Goal: Task Accomplishment & Management: Use online tool/utility

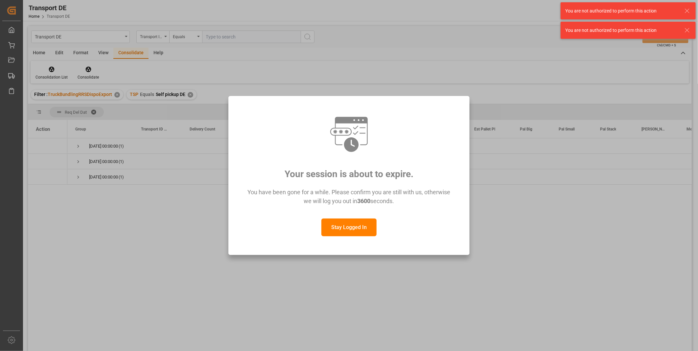
click at [346, 232] on button "Stay Logged In" at bounding box center [349, 228] width 55 height 18
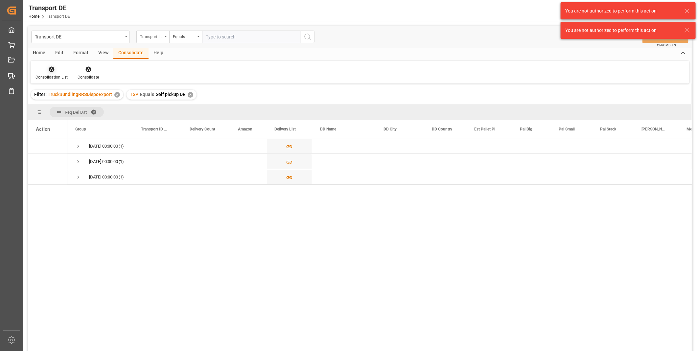
click at [53, 68] on icon at bounding box center [52, 70] width 6 height 6
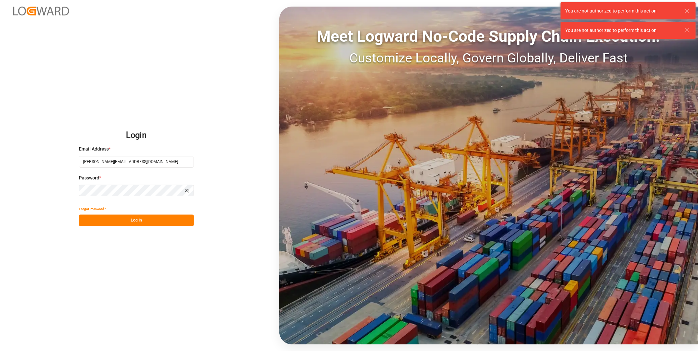
click at [133, 222] on button "Log In" at bounding box center [136, 221] width 115 height 12
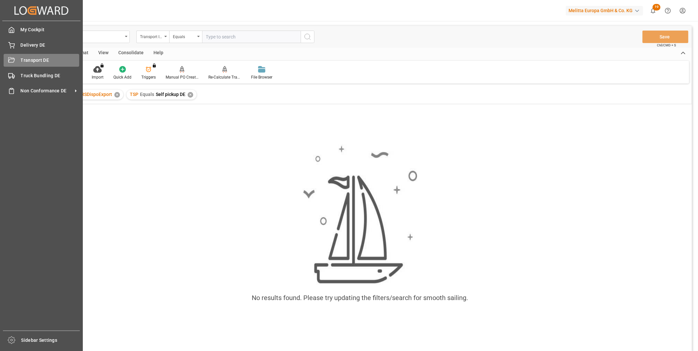
click at [15, 57] on div "Transport DE Transport DE" at bounding box center [42, 60] width 76 height 13
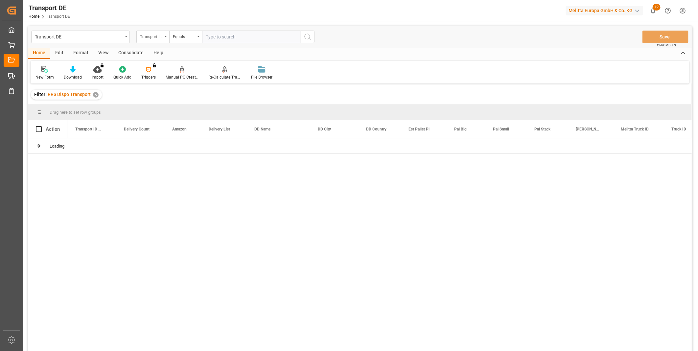
click at [127, 55] on div "Consolidate" at bounding box center [130, 53] width 35 height 11
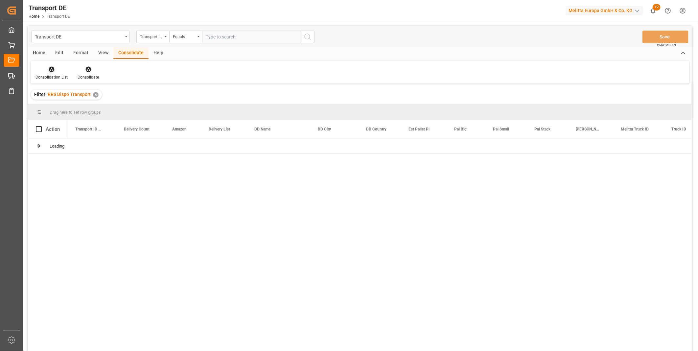
click at [56, 70] on div at bounding box center [52, 69] width 32 height 7
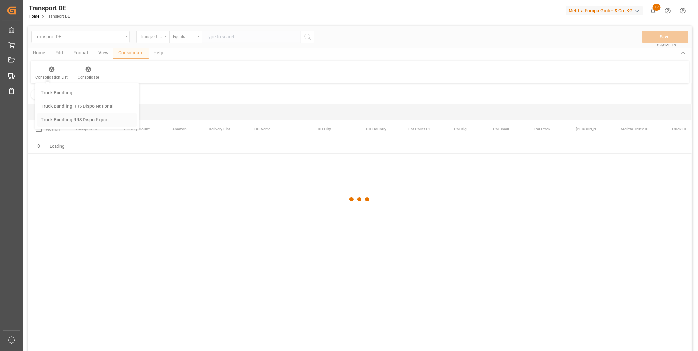
click at [84, 114] on div "Transport DE Transport ID Logward Equals Save Ctrl/CMD + S Home Edit Format Vie…" at bounding box center [360, 197] width 664 height 343
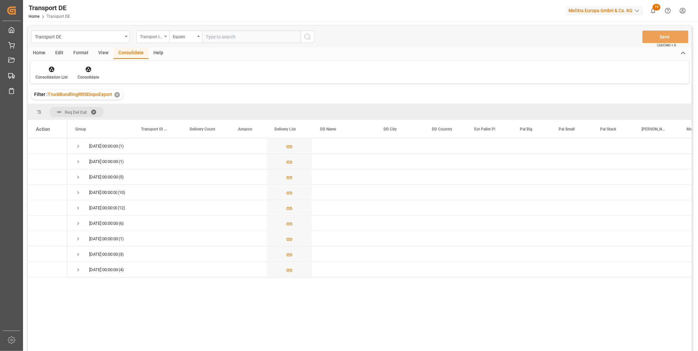
click at [156, 36] on div "Transport ID Logward" at bounding box center [151, 36] width 22 height 8
type input "Route"
click at [160, 71] on div "Route" at bounding box center [186, 67] width 98 height 14
click at [190, 34] on div "Equals" at bounding box center [184, 36] width 22 height 8
click at [188, 106] on div "Starts with" at bounding box center [219, 109] width 98 height 14
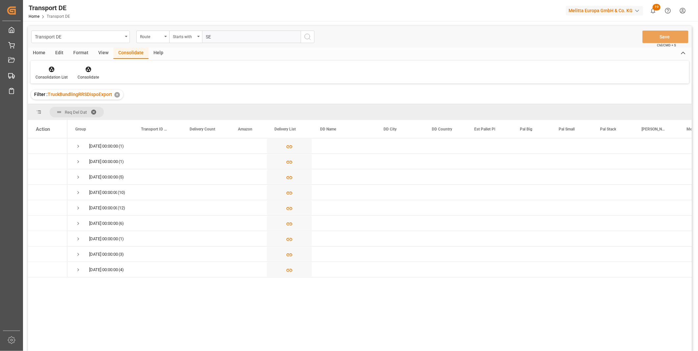
type input "SE"
click at [305, 39] on icon "search button" at bounding box center [308, 37] width 8 height 8
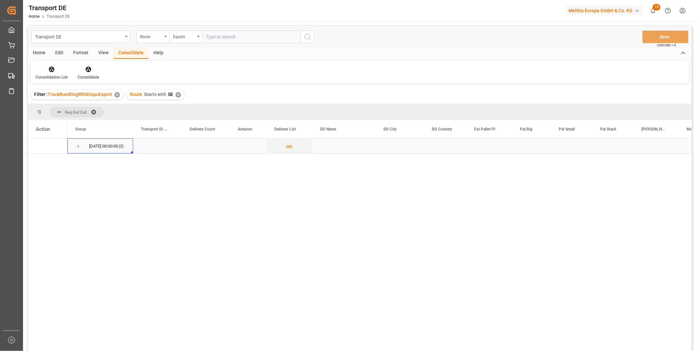
click at [76, 144] on span "Press SPACE to select this row." at bounding box center [78, 146] width 6 height 6
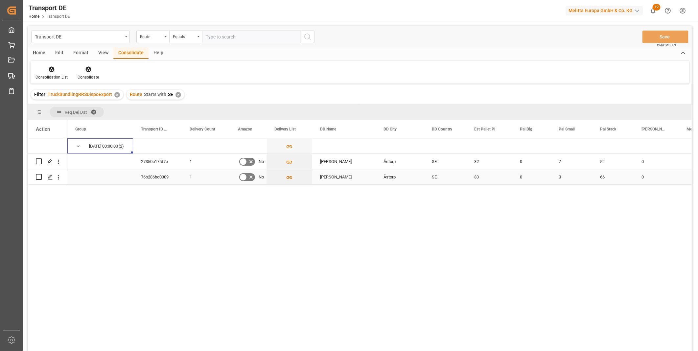
click at [40, 175] on input "Press Space to toggle row selection (unchecked)" at bounding box center [39, 177] width 6 height 6
checkbox input "true"
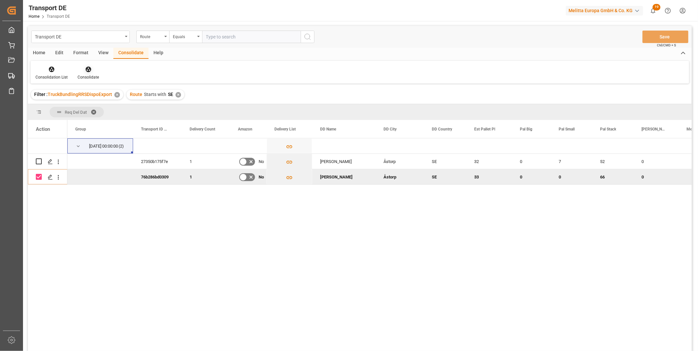
click at [93, 69] on div at bounding box center [88, 69] width 21 height 7
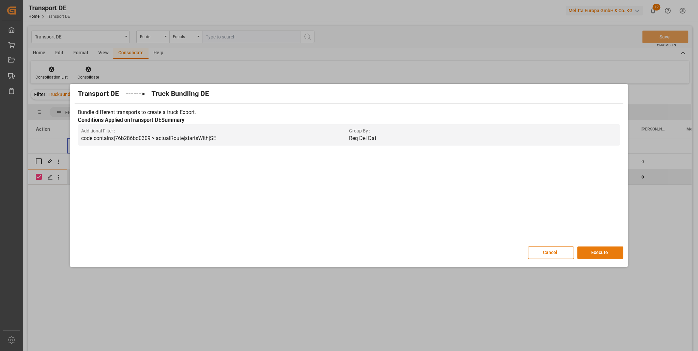
click at [615, 254] on button "Execute" at bounding box center [601, 253] width 46 height 12
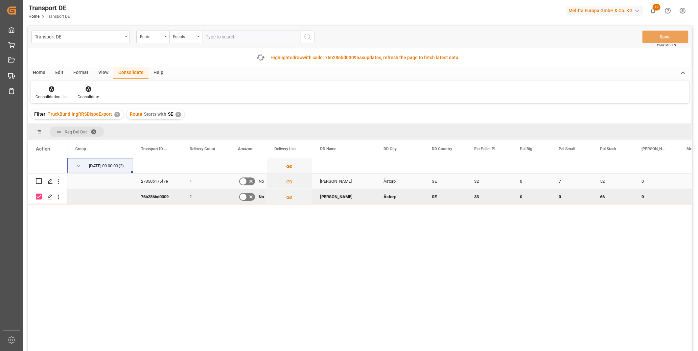
click at [39, 180] on input "Press Space to toggle row selection (unchecked)" at bounding box center [39, 181] width 6 height 6
checkbox input "true"
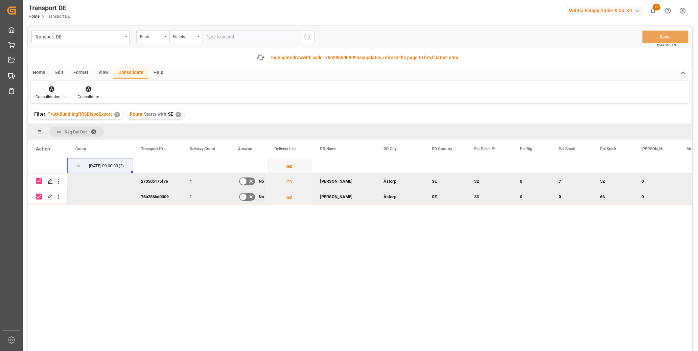
click at [39, 195] on input "Press Space to toggle row selection (checked)" at bounding box center [39, 197] width 6 height 6
checkbox input "false"
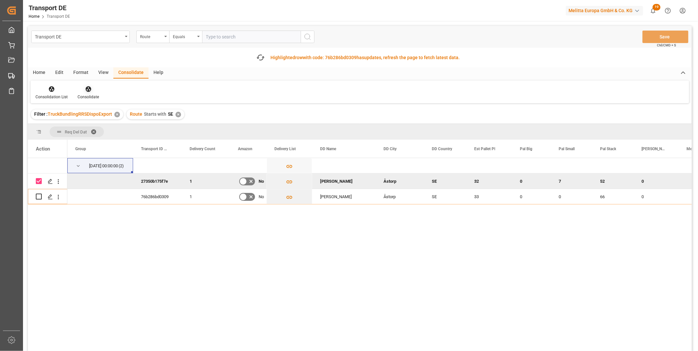
click at [99, 86] on div "Consolidate" at bounding box center [88, 92] width 31 height 14
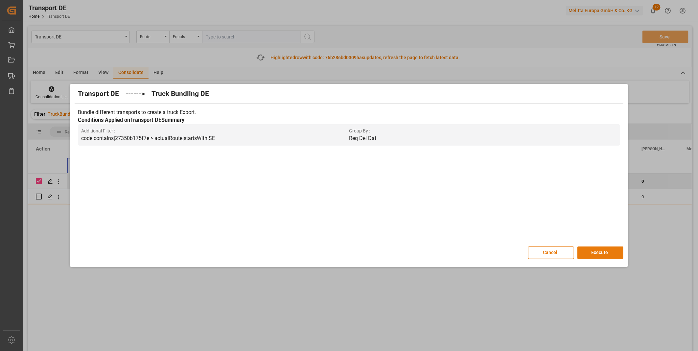
click at [594, 253] on button "Execute" at bounding box center [601, 253] width 46 height 12
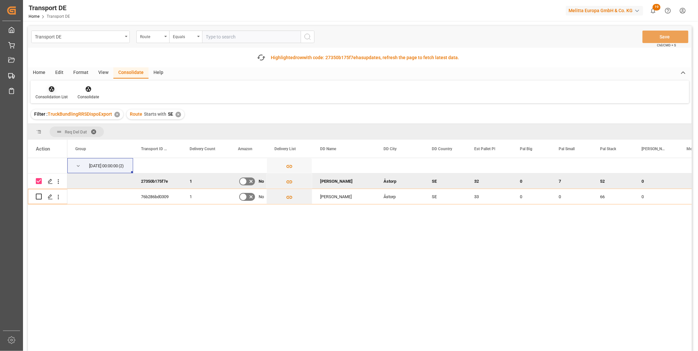
click at [61, 93] on div "Consolidation List" at bounding box center [52, 92] width 42 height 14
click at [70, 143] on div "Transport DE Route Equals Save Ctrl/CMD + S Fetch latest updates Highlighted ro…" at bounding box center [360, 207] width 664 height 362
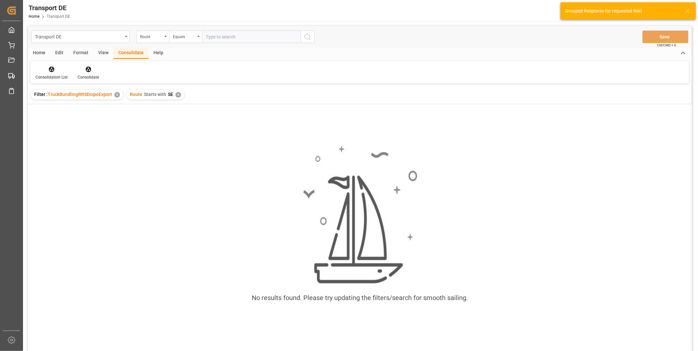
click at [180, 94] on div "✕" at bounding box center [179, 95] width 6 height 6
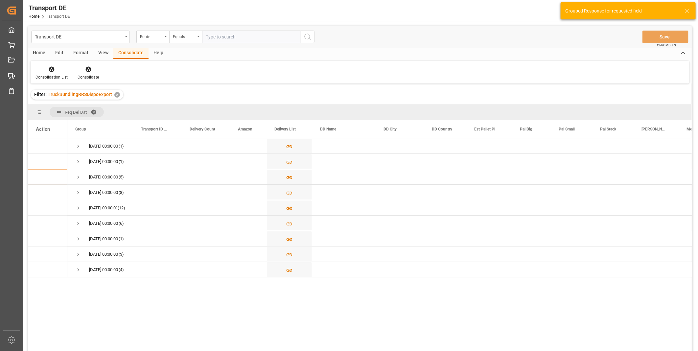
click at [180, 35] on div "Equals" at bounding box center [184, 36] width 22 height 8
click at [182, 112] on div "Starts with" at bounding box center [219, 109] width 98 height 14
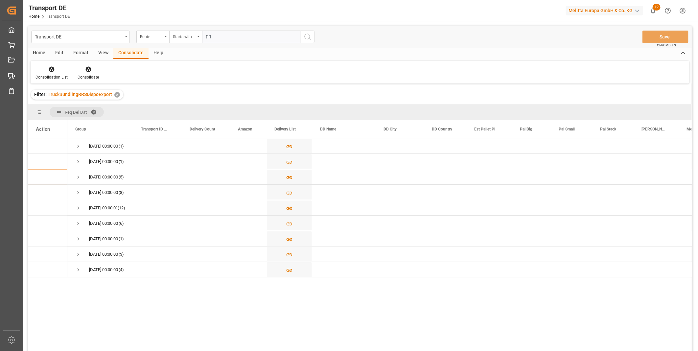
click at [300, 39] on input "FR" at bounding box center [251, 37] width 99 height 12
type input "FR"
click at [304, 38] on icon "search button" at bounding box center [308, 37] width 8 height 8
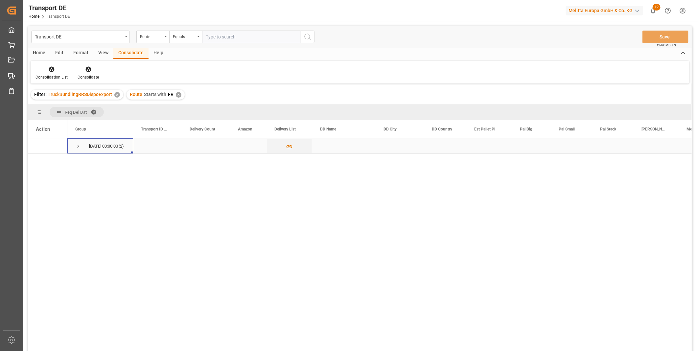
click at [80, 141] on span "Press SPACE to select this row." at bounding box center [78, 146] width 6 height 15
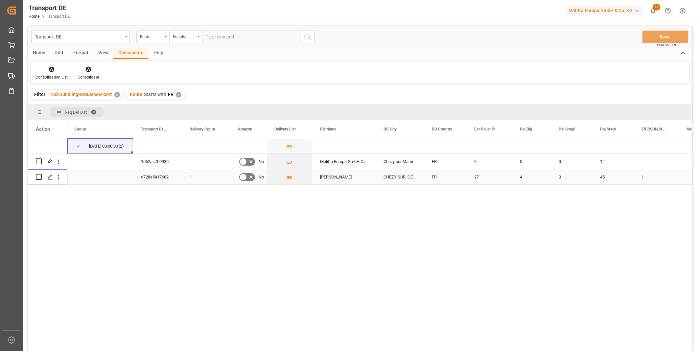
click at [39, 178] on input "Press Space to toggle row selection (unchecked)" at bounding box center [39, 177] width 6 height 6
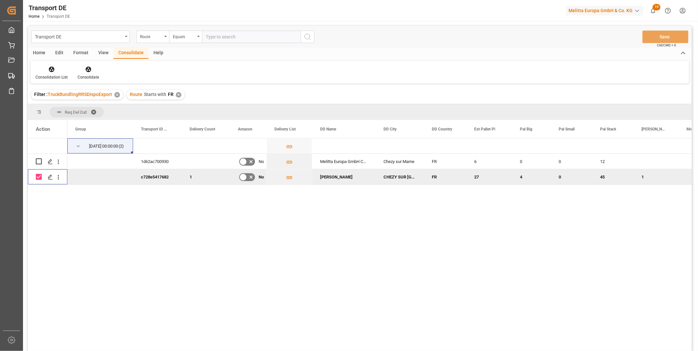
click at [47, 346] on div "30.09.2025 00:00:00 (2) 1d62ac700930 No Melitta Europa GmbH Co. KG Chezy sur Ma…" at bounding box center [360, 245] width 664 height 215
click at [40, 176] on input "Press Space to toggle row selection (checked)" at bounding box center [39, 177] width 6 height 6
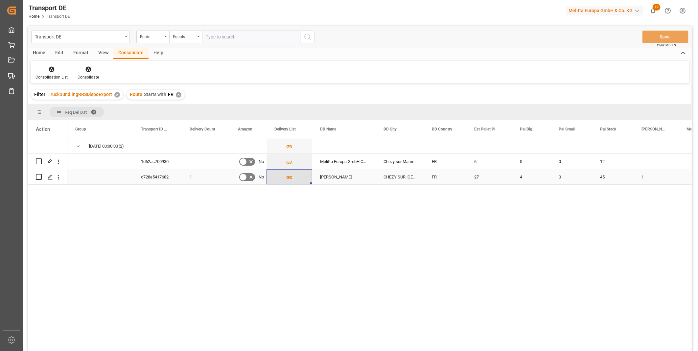
click at [289, 179] on icon "Press SPACE to select this row." at bounding box center [289, 177] width 7 height 7
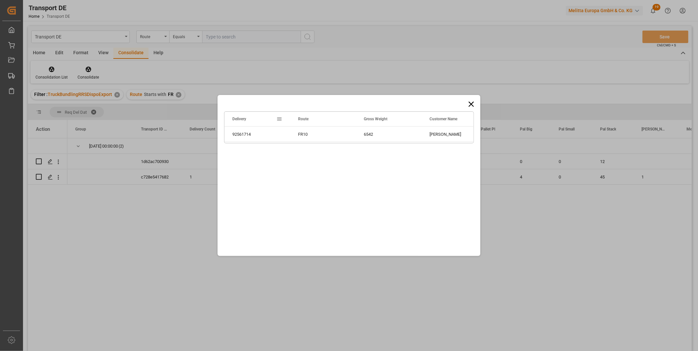
click at [471, 101] on icon at bounding box center [471, 104] width 9 height 9
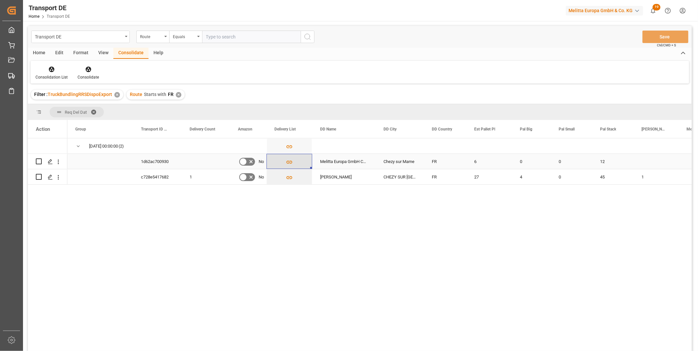
click at [289, 161] on icon "Press SPACE to select this row." at bounding box center [290, 162] width 6 height 3
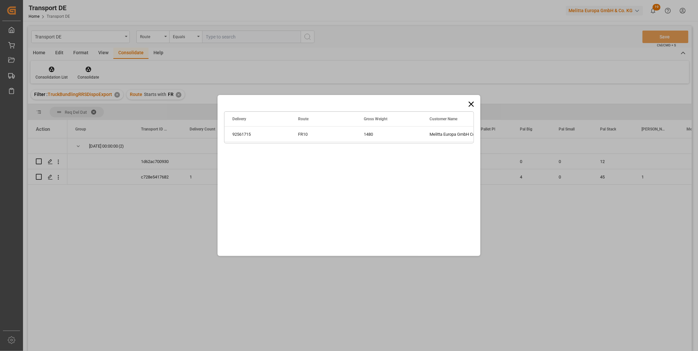
click at [466, 104] on div "Drag here to set row groups Drag here to set column labels Delivery Route Gross…" at bounding box center [349, 175] width 263 height 161
click at [469, 105] on icon at bounding box center [471, 104] width 9 height 9
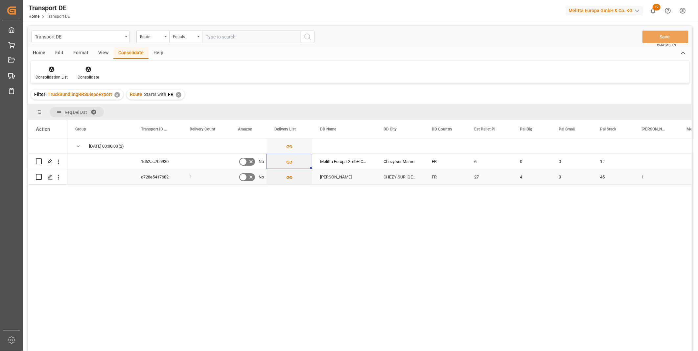
click at [38, 174] on input "Press Space to toggle row selection (unchecked)" at bounding box center [39, 177] width 6 height 6
checkbox input "true"
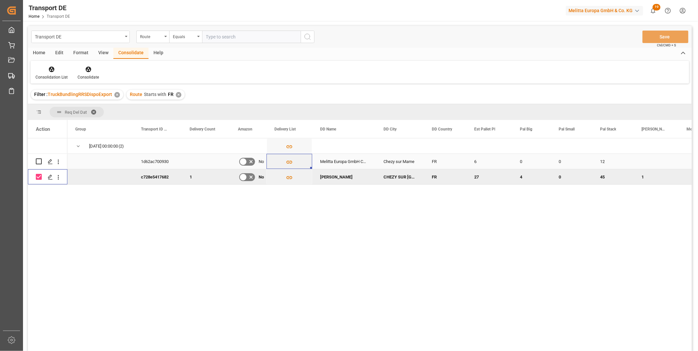
click at [37, 161] on input "Press Space to toggle row selection (unchecked)" at bounding box center [39, 161] width 6 height 6
checkbox input "true"
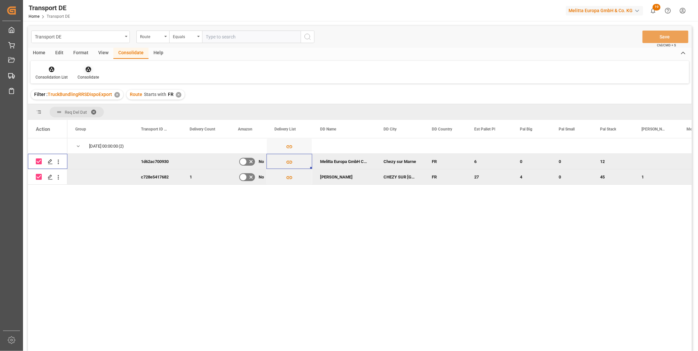
click at [91, 71] on div at bounding box center [88, 69] width 21 height 7
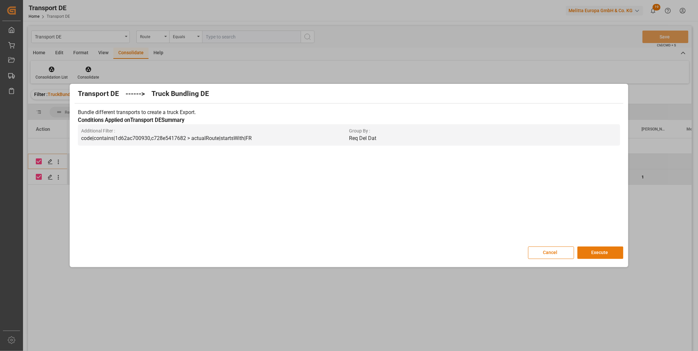
click at [604, 248] on button "Execute" at bounding box center [601, 253] width 46 height 12
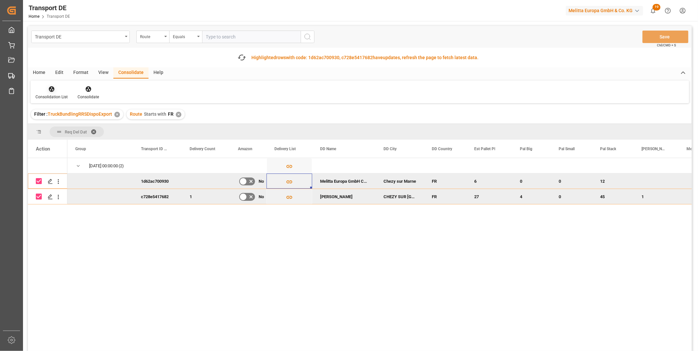
click at [53, 88] on icon at bounding box center [52, 89] width 6 height 6
click at [72, 137] on div "Transport DE Route Equals Save Ctrl/CMD + S Fetch latest updates Highlighted ro…" at bounding box center [360, 207] width 664 height 362
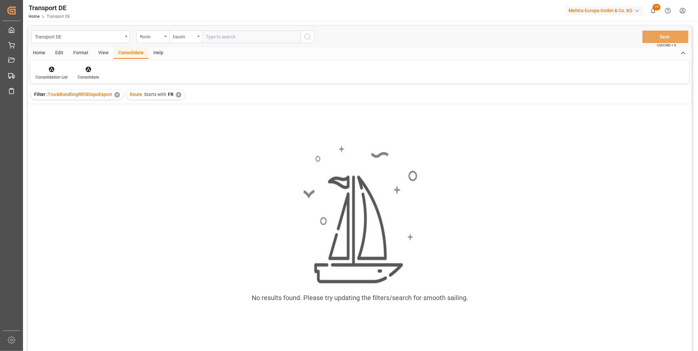
click at [180, 89] on div "Filter : TruckBundlingRRSDispoExport ✕ Route Starts with FR ✕" at bounding box center [360, 94] width 664 height 18
click at [179, 94] on div "✕" at bounding box center [179, 95] width 6 height 6
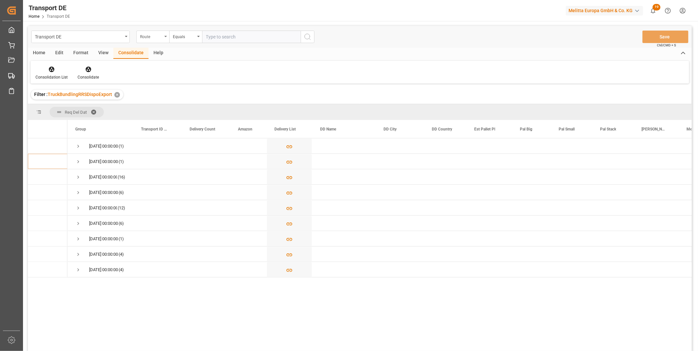
click at [161, 38] on div "Route" at bounding box center [151, 36] width 22 height 8
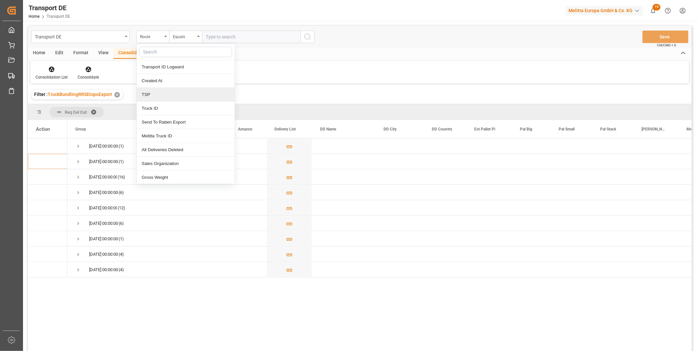
click at [164, 94] on div "TSP" at bounding box center [186, 95] width 98 height 14
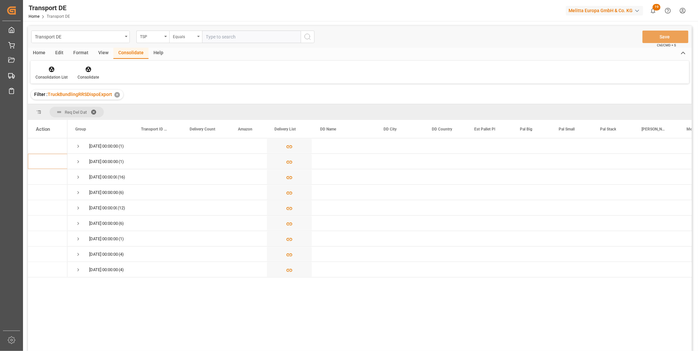
click at [183, 40] on div "Equals" at bounding box center [185, 37] width 33 height 12
click at [187, 105] on div "Starts with" at bounding box center [219, 109] width 98 height 14
type input "Van R"
click at [78, 162] on span "Press SPACE to select this row." at bounding box center [78, 162] width 6 height 6
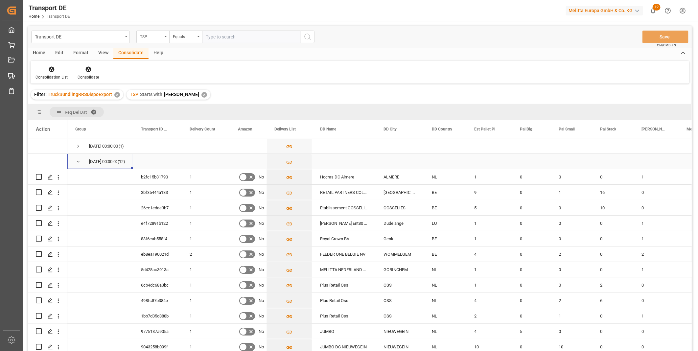
click at [78, 162] on span "Press SPACE to select this row." at bounding box center [78, 162] width 6 height 6
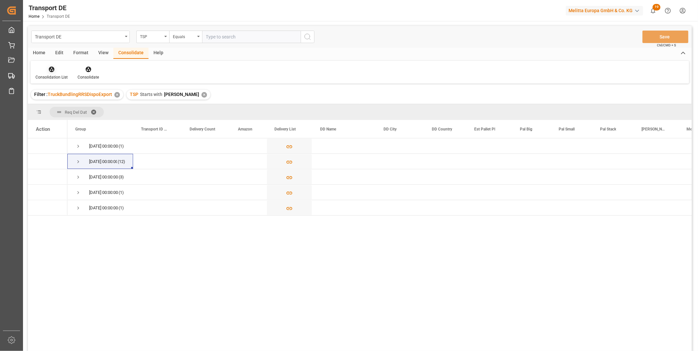
click at [49, 69] on icon at bounding box center [52, 70] width 6 height 6
click at [154, 35] on div "TSP" at bounding box center [151, 36] width 22 height 8
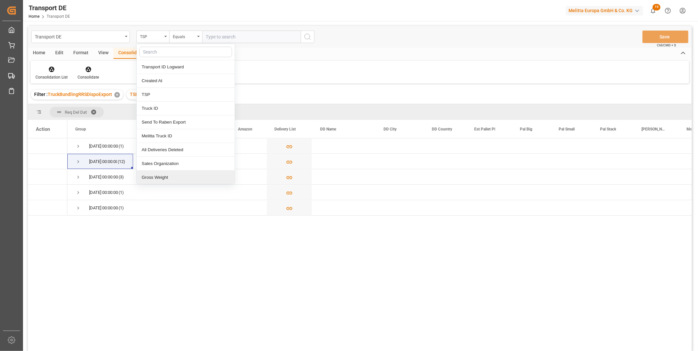
click at [192, 257] on div "28.09.2025 00:00:00 (1) 29.09.2025 00:00:00 (12) 30.09.2025 00:00:00 (3) 01.10.…" at bounding box center [379, 246] width 625 height 217
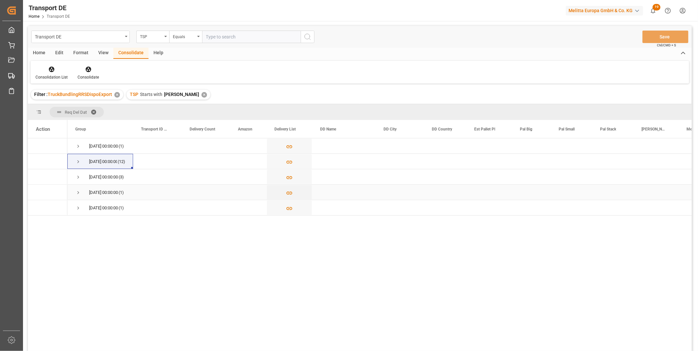
click at [72, 193] on div "01.10.2025 00:00:00 (1)" at bounding box center [100, 192] width 66 height 15
click at [80, 192] on span "Press SPACE to select this row." at bounding box center [78, 193] width 6 height 6
click at [72, 209] on div "03.10.2025 00:00:00 (1)" at bounding box center [100, 207] width 66 height 15
click at [78, 209] on span "Press SPACE to select this row." at bounding box center [78, 208] width 6 height 6
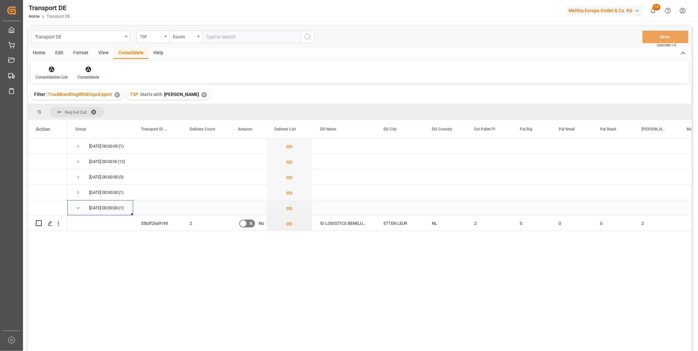
click at [78, 209] on span "Press SPACE to select this row." at bounding box center [78, 208] width 6 height 6
click at [77, 178] on span "Press SPACE to select this row." at bounding box center [78, 177] width 6 height 6
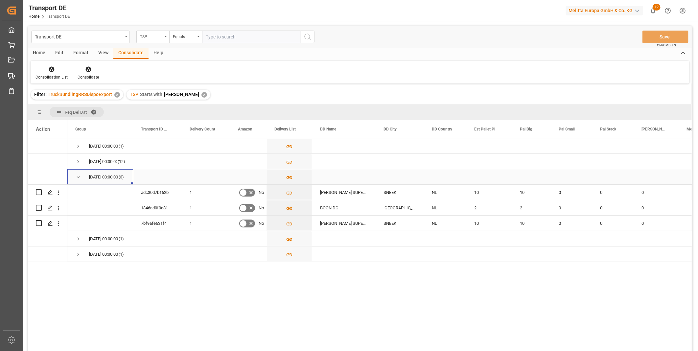
click at [77, 178] on span "Press SPACE to select this row." at bounding box center [78, 177] width 6 height 6
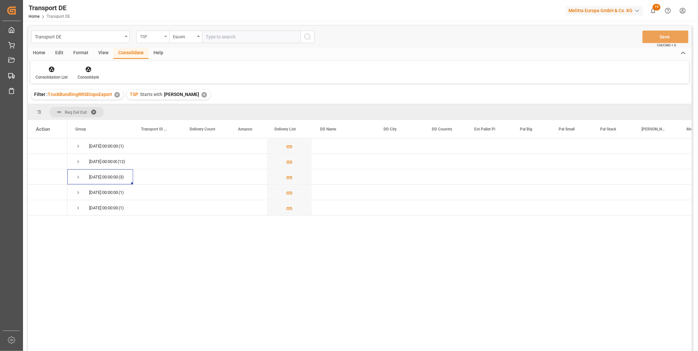
click at [146, 31] on div "TSP" at bounding box center [152, 37] width 33 height 12
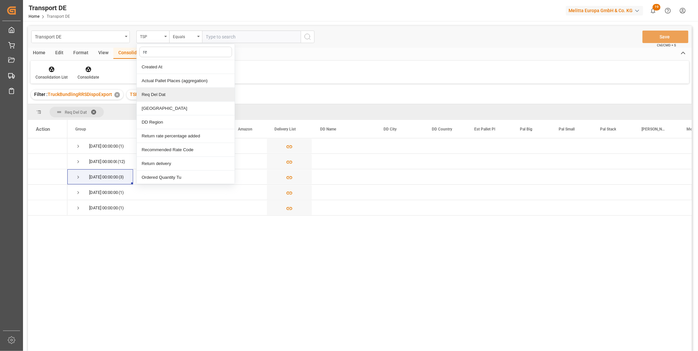
type input "req"
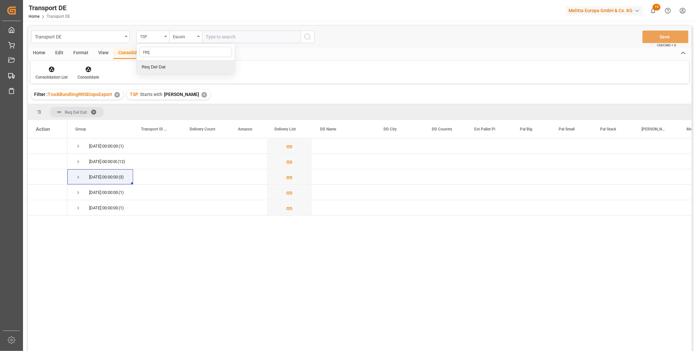
drag, startPoint x: 162, startPoint y: 69, endPoint x: 174, endPoint y: 63, distance: 12.8
click at [163, 69] on div "Req Del Dat" at bounding box center [186, 67] width 98 height 14
click at [196, 35] on div "Equals" at bounding box center [185, 37] width 33 height 12
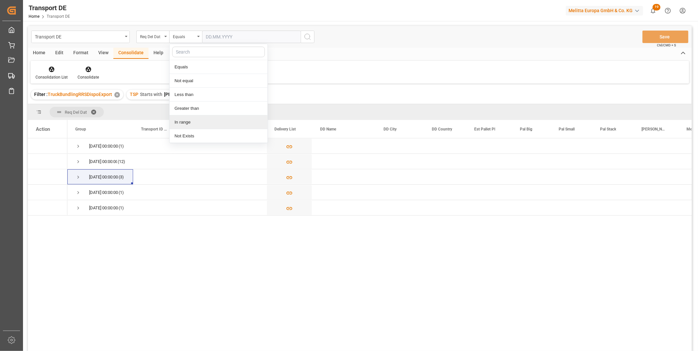
click at [184, 126] on div "In range" at bounding box center [219, 122] width 98 height 14
click at [216, 34] on input "text" at bounding box center [226, 37] width 49 height 12
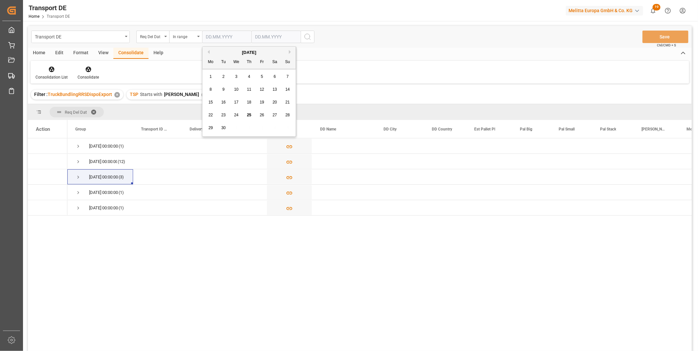
click at [288, 117] on div "28" at bounding box center [288, 115] width 8 height 8
type input "28.09.2025"
click at [265, 43] on div "Transport DE Req Del Dat In range 28.09.2025 Save Ctrl/CMD + S" at bounding box center [360, 37] width 664 height 22
click at [265, 40] on input "text" at bounding box center [276, 37] width 49 height 12
click at [257, 127] on div "29" at bounding box center [260, 128] width 8 height 8
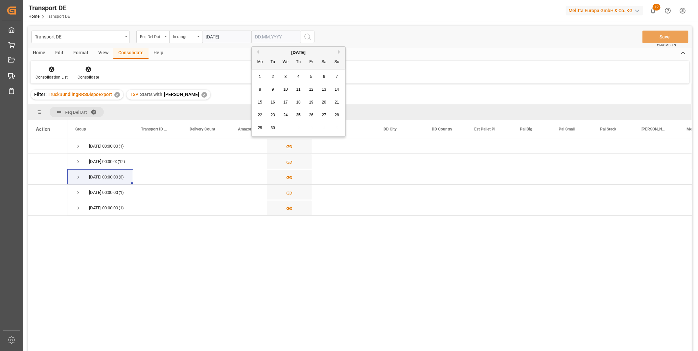
type input "[DATE]"
click at [304, 36] on icon "search button" at bounding box center [308, 37] width 8 height 8
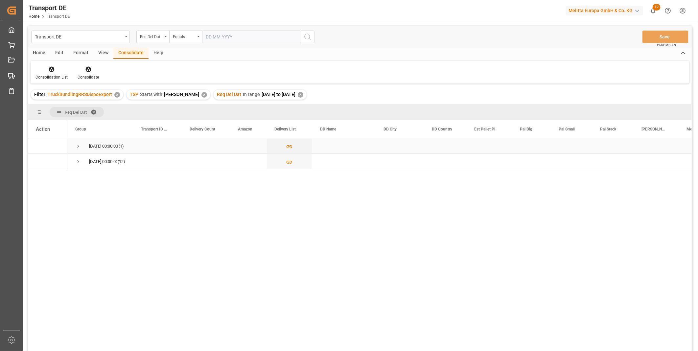
click at [80, 146] on span "Press SPACE to select this row." at bounding box center [78, 146] width 6 height 6
click at [76, 178] on div "29.09.2025 00:00:00 (12)" at bounding box center [100, 176] width 66 height 15
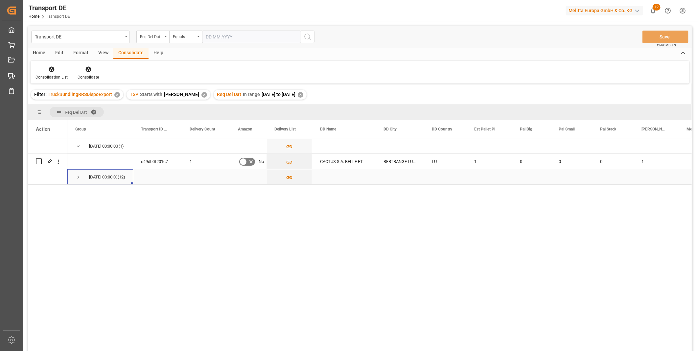
click at [80, 178] on span "Press SPACE to select this row." at bounding box center [78, 177] width 6 height 6
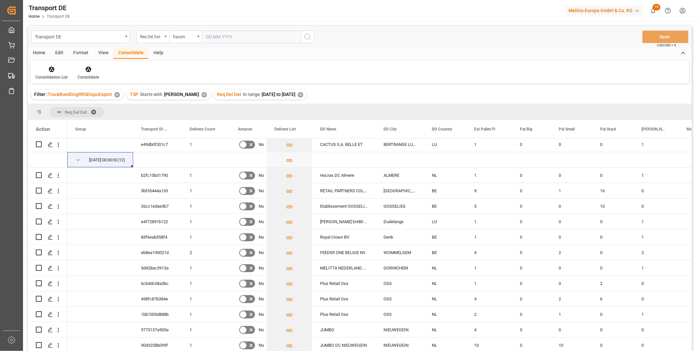
click at [42, 55] on div "Home" at bounding box center [39, 53] width 22 height 11
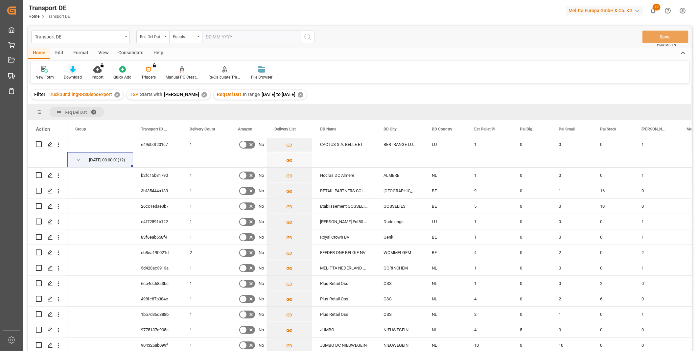
click at [70, 71] on icon at bounding box center [73, 69] width 6 height 7
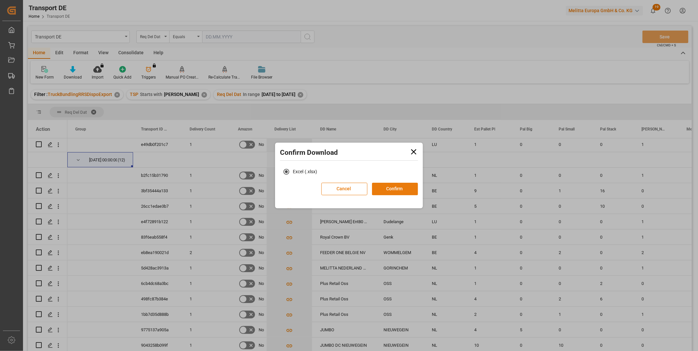
click at [393, 188] on button "Confirm" at bounding box center [395, 189] width 46 height 12
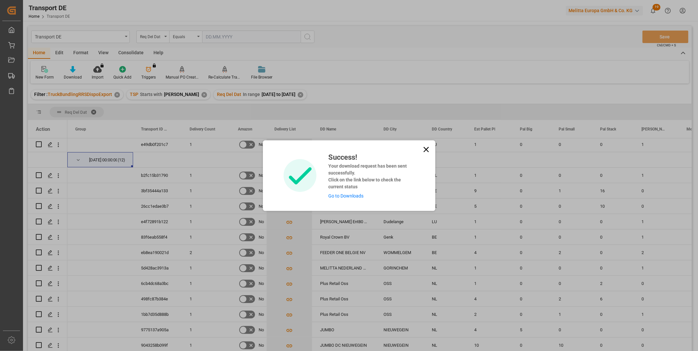
click at [426, 151] on icon at bounding box center [426, 149] width 9 height 9
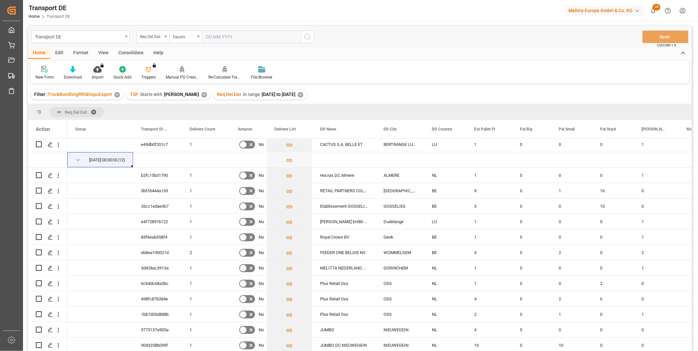
click at [127, 54] on div "Consolidate" at bounding box center [130, 53] width 35 height 11
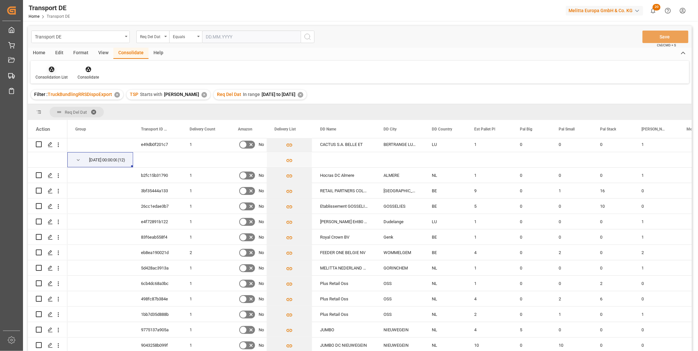
click at [48, 68] on icon at bounding box center [51, 69] width 7 height 7
click at [67, 130] on div "Group" at bounding box center [100, 129] width 66 height 18
click at [53, 74] on div "Consolidation List" at bounding box center [52, 77] width 32 height 6
click at [70, 120] on div "Transport DE Req Del Dat Equals Save Ctrl/CMD + S Home Edit Format View Consoli…" at bounding box center [360, 197] width 664 height 343
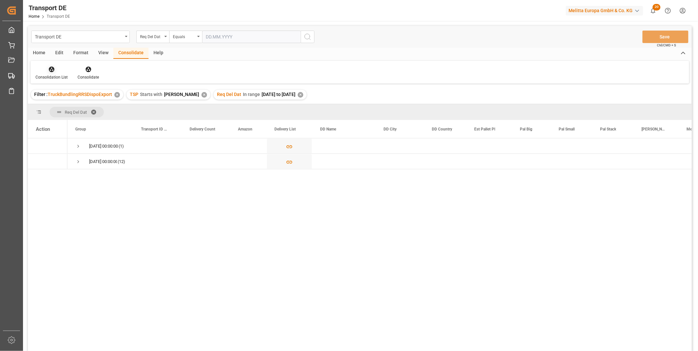
click at [56, 71] on div at bounding box center [52, 69] width 32 height 7
click at [94, 119] on div "Transport DE Req Del Dat Equals Save Ctrl/CMD + S Home Edit Format View Consoli…" at bounding box center [360, 197] width 664 height 343
click at [55, 64] on div "Consolidation List Consolidate" at bounding box center [360, 72] width 659 height 23
click at [54, 69] on icon at bounding box center [52, 70] width 6 height 6
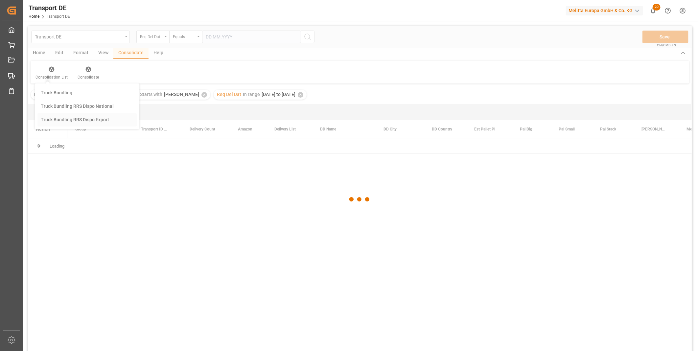
click at [71, 119] on div "Transport DE Req Del Dat Equals Save Ctrl/CMD + S Home Edit Format View Consoli…" at bounding box center [360, 197] width 664 height 343
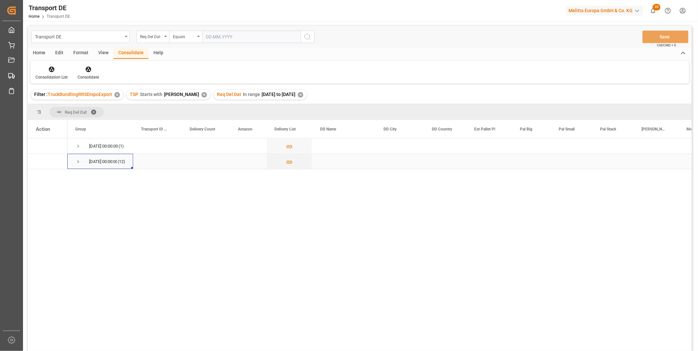
click at [79, 162] on span "Press SPACE to select this row." at bounding box center [78, 162] width 6 height 6
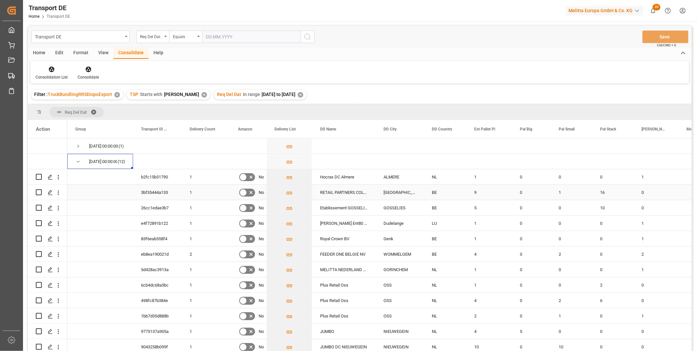
click at [40, 192] on input "Press Space to toggle row selection (unchecked)" at bounding box center [39, 192] width 6 height 6
checkbox input "true"
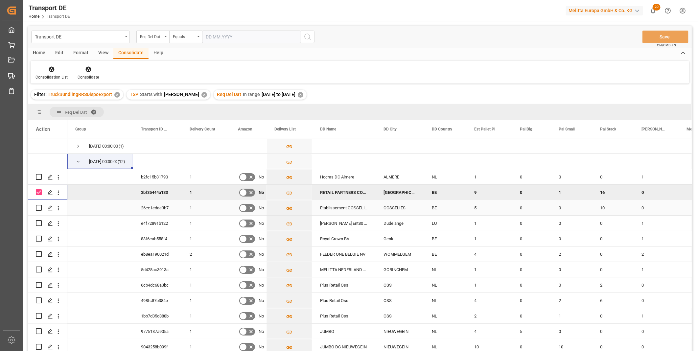
click at [38, 206] on input "Press Space to toggle row selection (unchecked)" at bounding box center [39, 208] width 6 height 6
checkbox input "true"
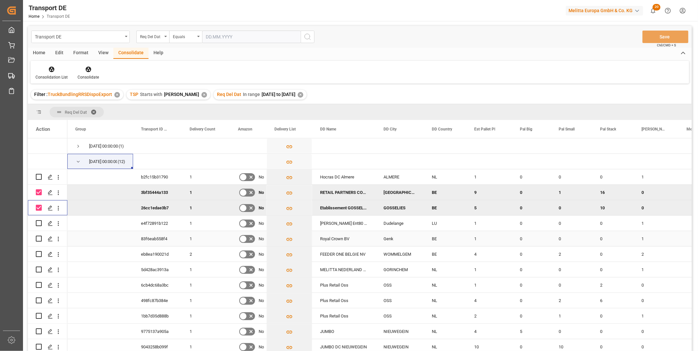
click at [35, 237] on div "Press SPACE to select this row." at bounding box center [47, 238] width 39 height 15
click at [38, 237] on input "Press Space to toggle row selection (unchecked)" at bounding box center [39, 239] width 6 height 6
checkbox input "true"
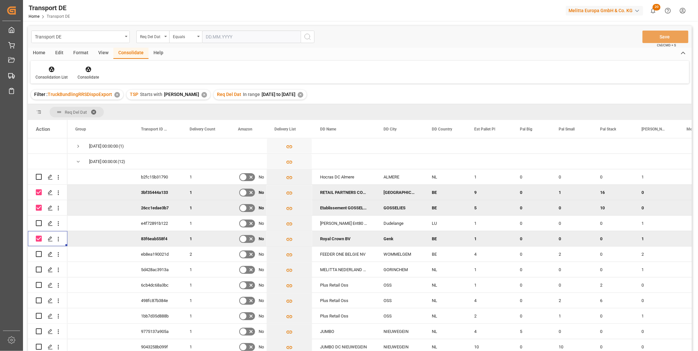
scroll to position [3, 0]
click at [37, 251] on input "Press Space to toggle row selection (unchecked)" at bounding box center [39, 253] width 6 height 6
checkbox input "true"
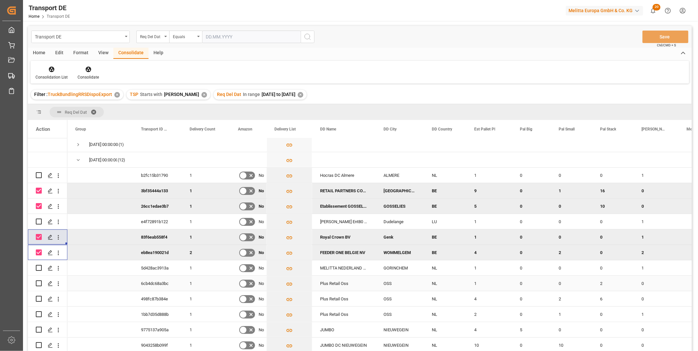
scroll to position [0, 0]
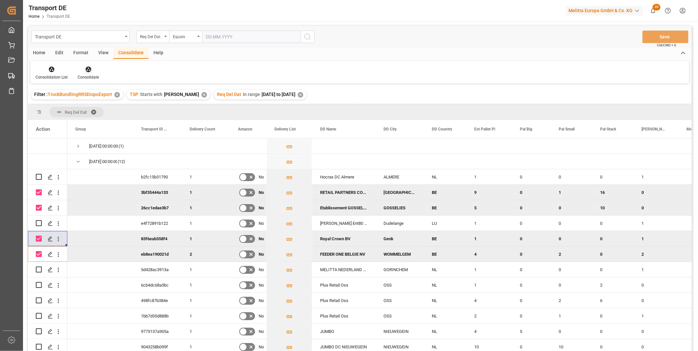
click at [89, 74] on div "Consolidate" at bounding box center [88, 73] width 31 height 14
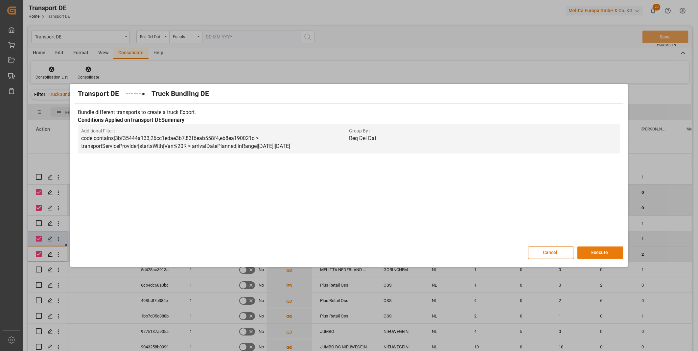
click at [603, 251] on button "Execute" at bounding box center [601, 253] width 46 height 12
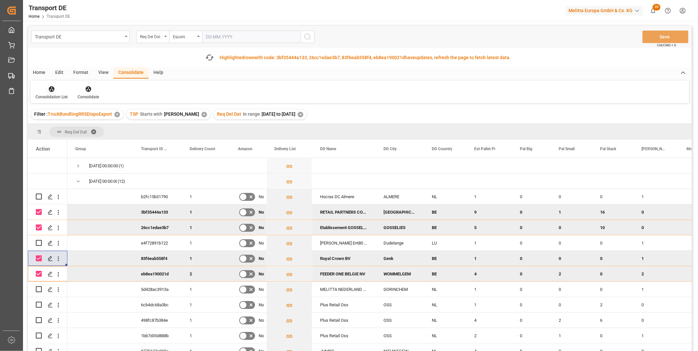
click at [46, 89] on div at bounding box center [52, 88] width 32 height 7
click at [77, 138] on div "Transport DE Req Del Dat Equals Save Ctrl/CMD + S Fetch latest updates Highligh…" at bounding box center [360, 207] width 664 height 362
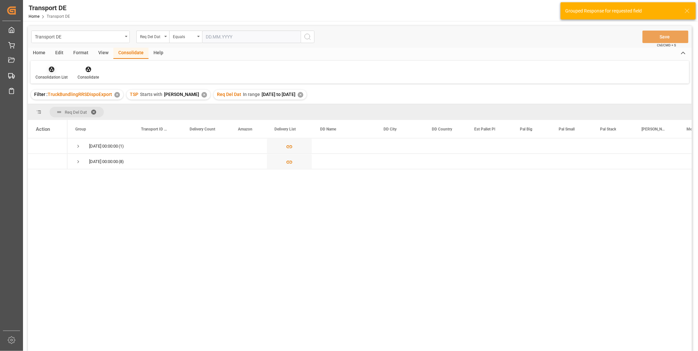
click at [53, 74] on div "Consolidation List" at bounding box center [52, 77] width 32 height 6
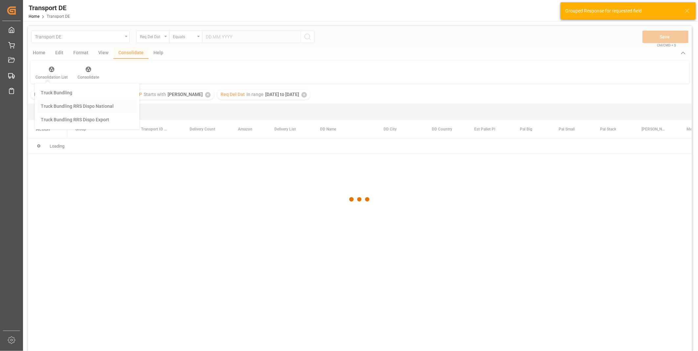
click at [94, 104] on div "Transport DE Req Del Dat Equals Save Ctrl/CMD + S Home Edit Format View Consoli…" at bounding box center [360, 197] width 664 height 343
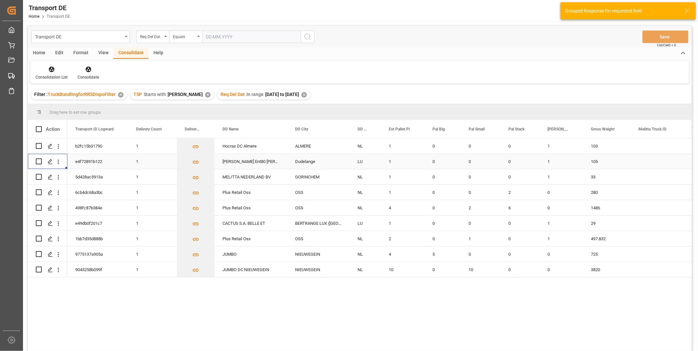
click at [43, 160] on div "Press SPACE to select this row." at bounding box center [48, 161] width 24 height 14
click at [40, 160] on input "Press Space to toggle row selection (unchecked)" at bounding box center [39, 161] width 6 height 6
checkbox input "true"
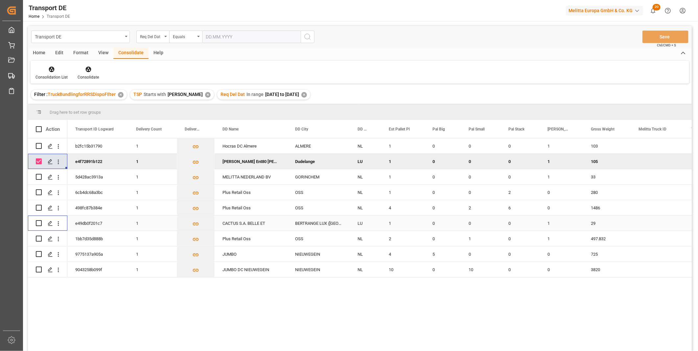
click at [38, 224] on input "Press Space to toggle row selection (unchecked)" at bounding box center [39, 223] width 6 height 6
checkbox input "true"
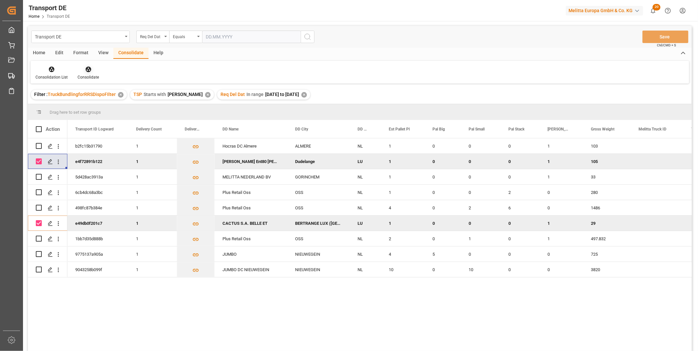
click at [91, 76] on div "Consolidate" at bounding box center [88, 77] width 21 height 6
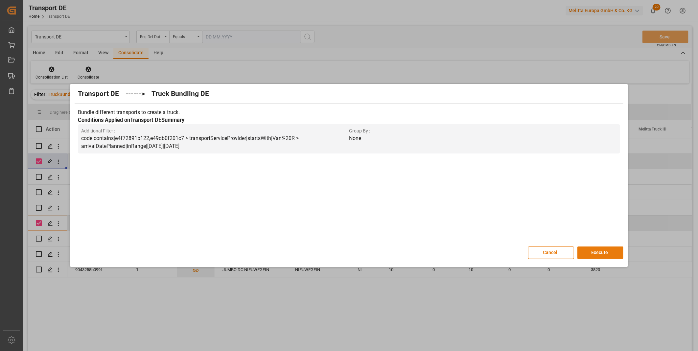
click at [596, 248] on button "Execute" at bounding box center [601, 253] width 46 height 12
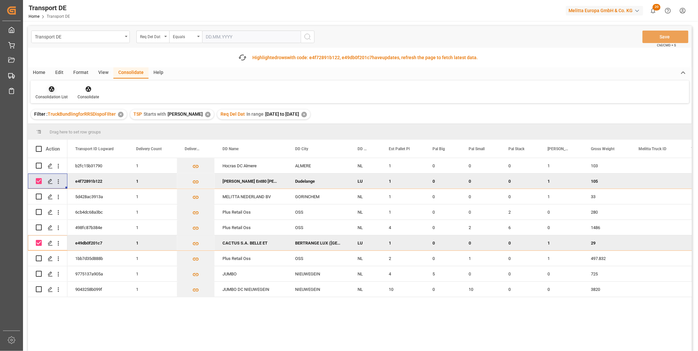
click at [54, 90] on icon at bounding box center [51, 89] width 7 height 7
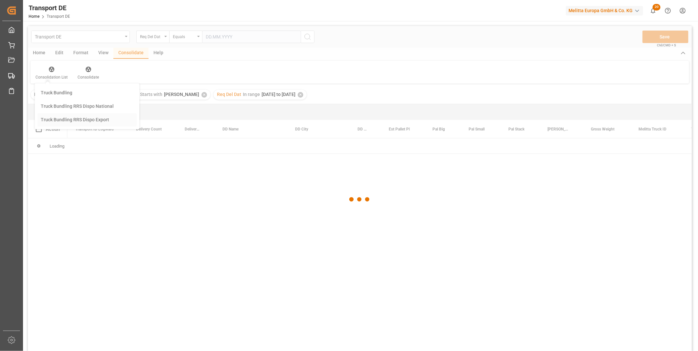
click at [83, 140] on div "Transport DE Req Del Dat Equals Save Ctrl/CMD + S Home Edit Format View Consoli…" at bounding box center [360, 197] width 664 height 343
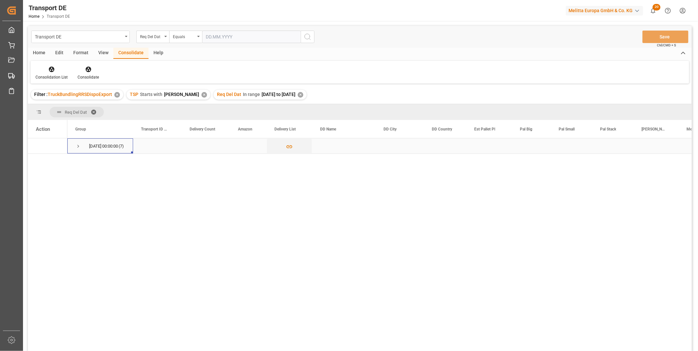
click at [78, 144] on span "Press SPACE to select this row." at bounding box center [78, 146] width 6 height 6
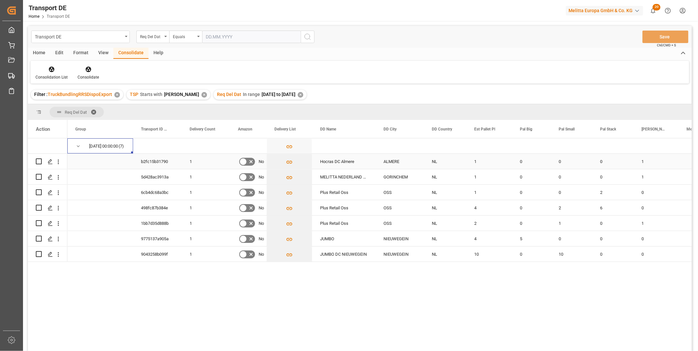
click at [38, 162] on input "Press Space to toggle row selection (unchecked)" at bounding box center [39, 161] width 6 height 6
checkbox input "true"
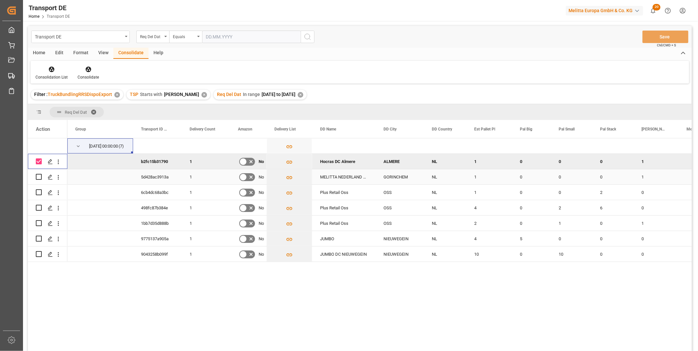
click at [38, 176] on input "Press Space to toggle row selection (unchecked)" at bounding box center [39, 177] width 6 height 6
checkbox input "true"
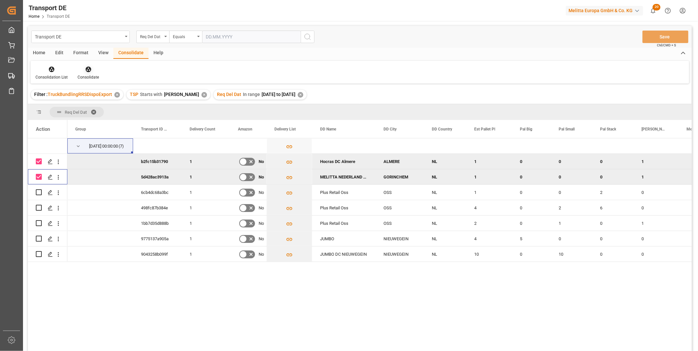
click at [90, 73] on div "Consolidate" at bounding box center [88, 73] width 31 height 14
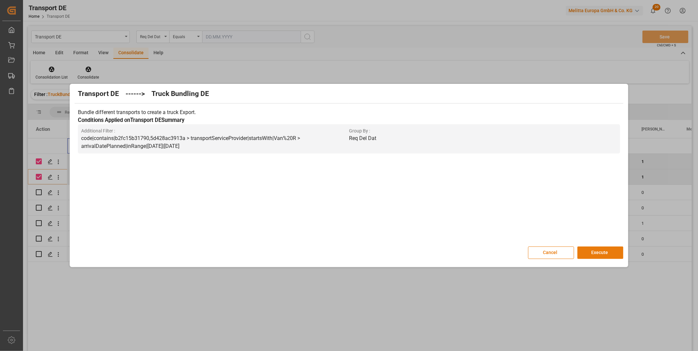
click at [622, 251] on button "Execute" at bounding box center [601, 253] width 46 height 12
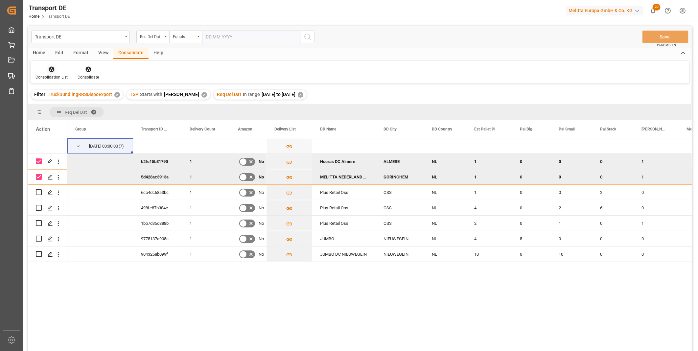
click at [57, 71] on div at bounding box center [52, 69] width 32 height 7
click at [79, 117] on div "Transport DE Req Del Dat Equals Save Ctrl/CMD + S Home Edit Format View Consoli…" at bounding box center [360, 197] width 664 height 343
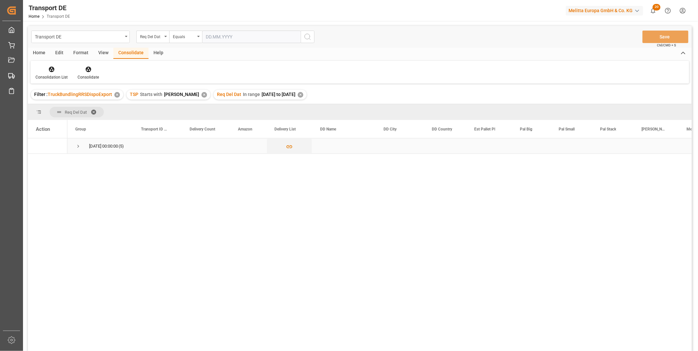
click at [80, 145] on span "Press SPACE to select this row." at bounding box center [78, 146] width 6 height 6
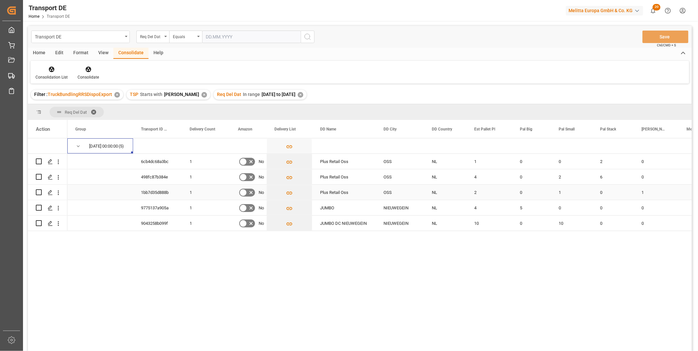
click at [38, 192] on input "Press Space to toggle row selection (unchecked)" at bounding box center [39, 192] width 6 height 6
checkbox input "true"
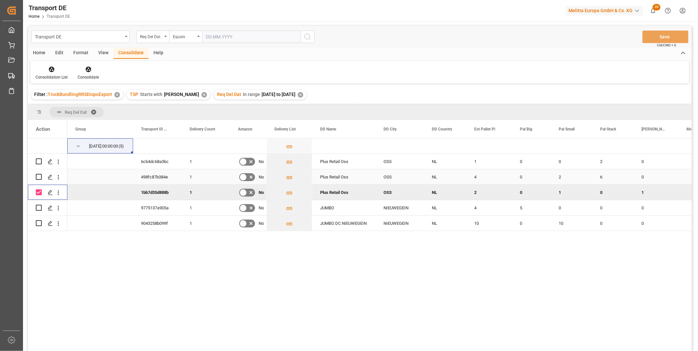
click at [39, 172] on div "Press SPACE to select this row." at bounding box center [39, 176] width 6 height 15
click at [40, 175] on input "Press Space to toggle row selection (unchecked)" at bounding box center [39, 177] width 6 height 6
checkbox input "true"
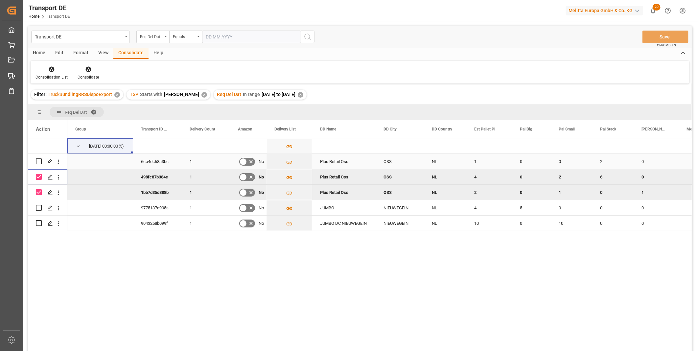
click at [38, 162] on input "Press Space to toggle row selection (unchecked)" at bounding box center [39, 161] width 6 height 6
checkbox input "true"
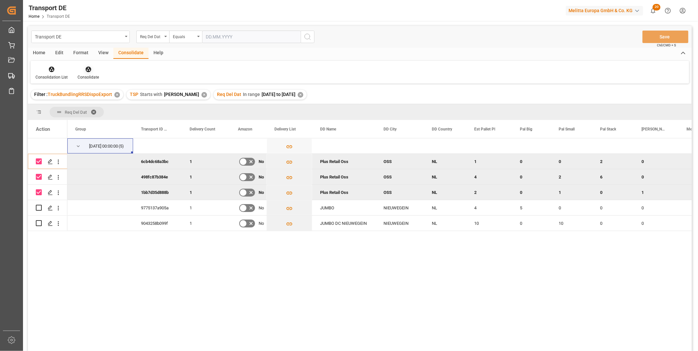
click at [85, 72] on icon at bounding box center [88, 69] width 7 height 7
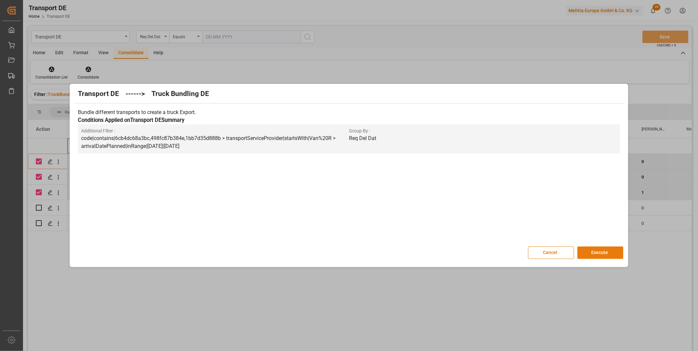
click at [607, 253] on button "Execute" at bounding box center [601, 253] width 46 height 12
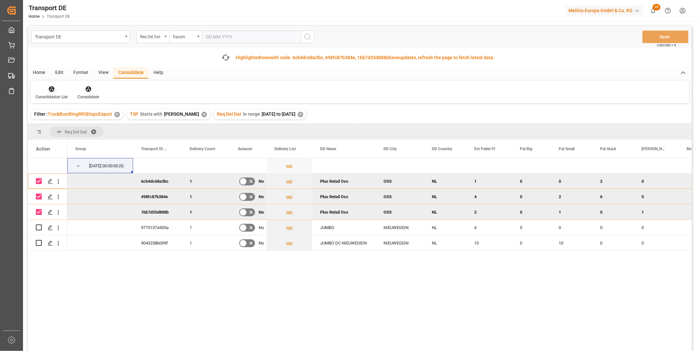
click at [55, 87] on div at bounding box center [52, 88] width 32 height 7
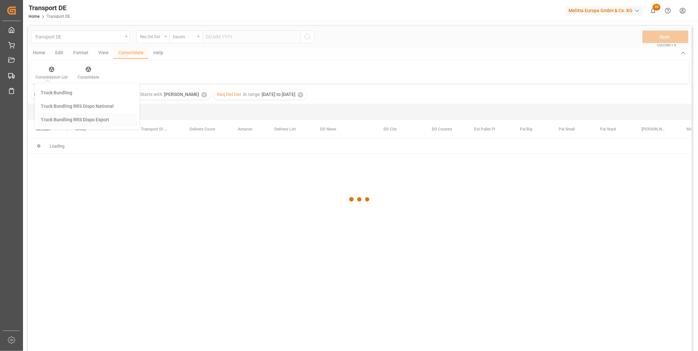
click at [72, 137] on div "Transport DE Req Del Dat Equals Save Ctrl/CMD + S Home Edit Format View Consoli…" at bounding box center [360, 197] width 664 height 343
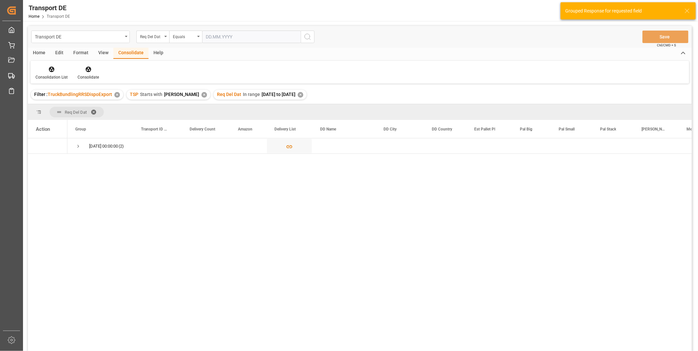
click at [74, 150] on div "29.09.2025 00:00:00 (2)" at bounding box center [100, 145] width 66 height 15
click at [74, 142] on div "29.09.2025 00:00:00 (2)" at bounding box center [100, 145] width 66 height 15
click at [76, 143] on span "Press SPACE to select this row." at bounding box center [78, 146] width 6 height 6
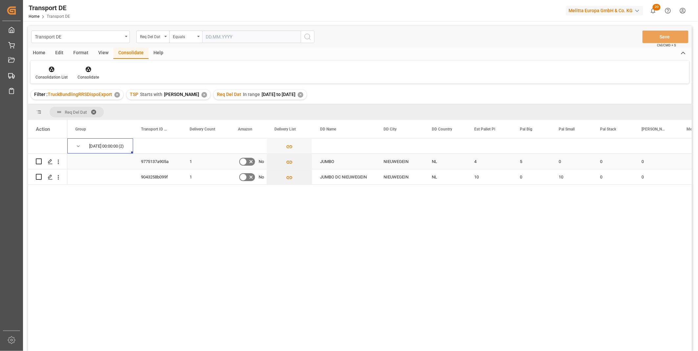
click at [38, 160] on input "Press Space to toggle row selection (unchecked)" at bounding box center [39, 161] width 6 height 6
checkbox input "true"
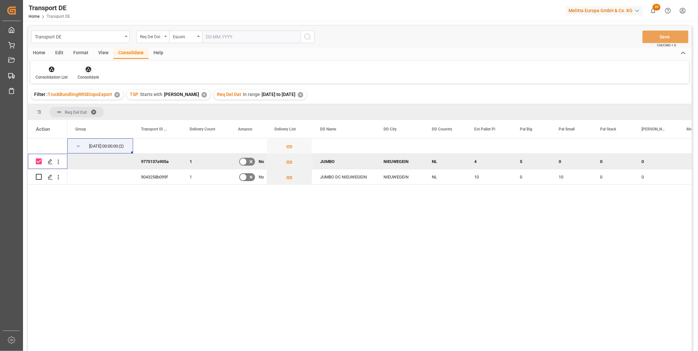
click at [94, 67] on div at bounding box center [88, 69] width 21 height 7
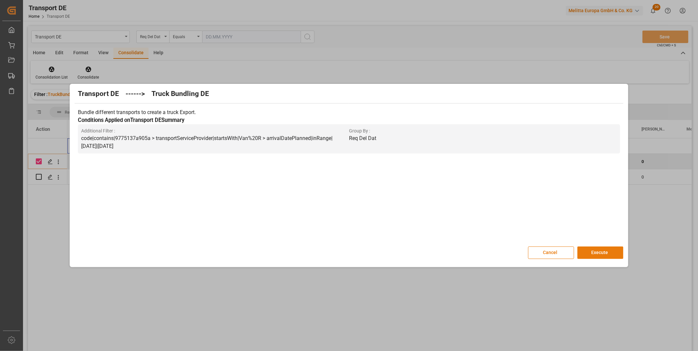
drag, startPoint x: 596, startPoint y: 252, endPoint x: 592, endPoint y: 251, distance: 4.0
click at [595, 252] on button "Execute" at bounding box center [601, 253] width 46 height 12
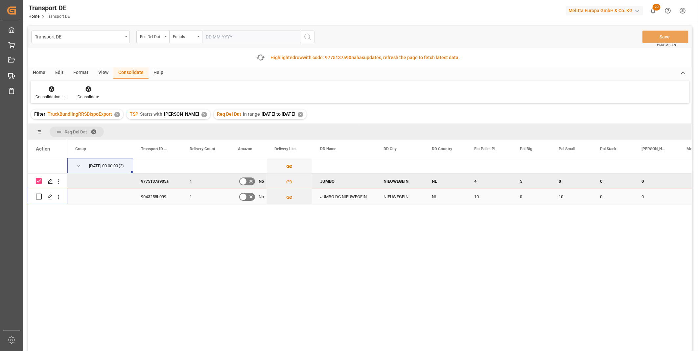
click at [40, 201] on div "Press SPACE to select this row." at bounding box center [39, 196] width 6 height 15
click at [40, 199] on input "Press Space to toggle row selection (unchecked)" at bounding box center [39, 197] width 6 height 6
checkbox input "true"
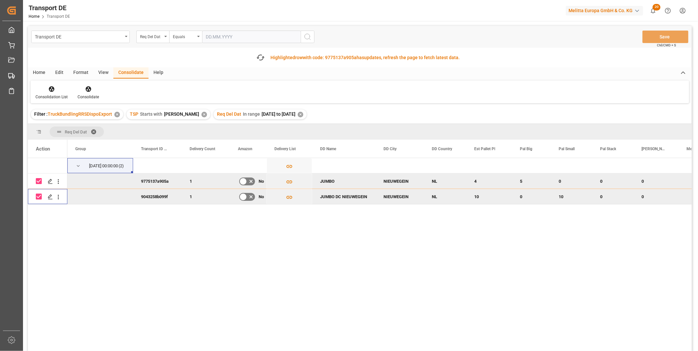
click at [40, 182] on input "Press Space to toggle row selection (checked)" at bounding box center [39, 181] width 6 height 6
checkbox input "false"
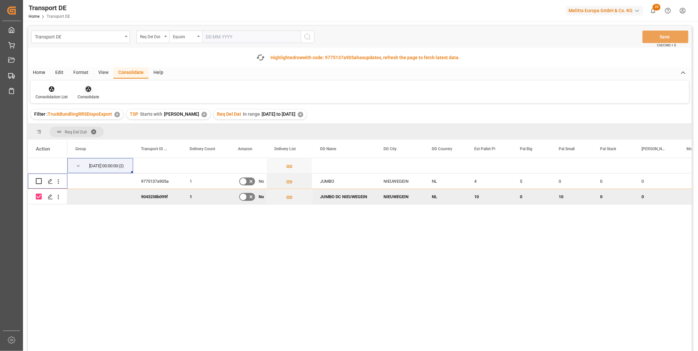
click at [88, 89] on icon at bounding box center [88, 89] width 6 height 6
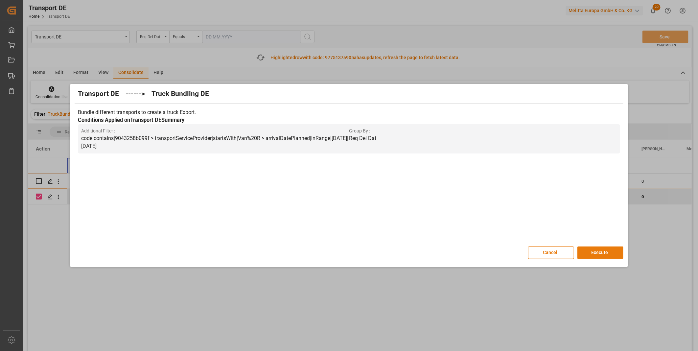
click at [585, 253] on button "Execute" at bounding box center [601, 253] width 46 height 12
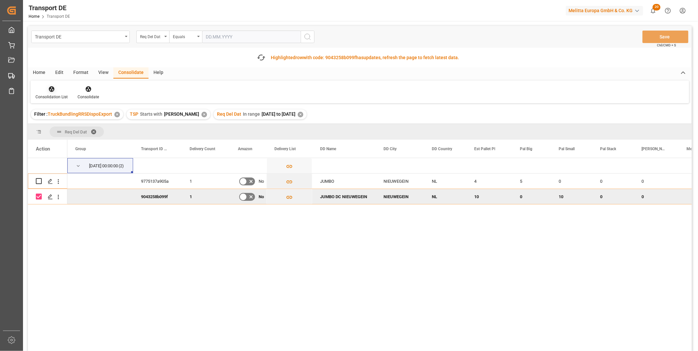
click at [47, 89] on div at bounding box center [52, 88] width 32 height 7
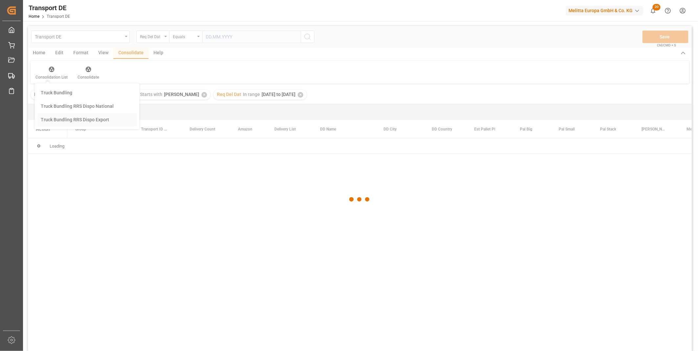
click at [84, 143] on div "Transport DE Req Del Dat Equals Save Ctrl/CMD + S Home Edit Format View Consoli…" at bounding box center [360, 197] width 664 height 343
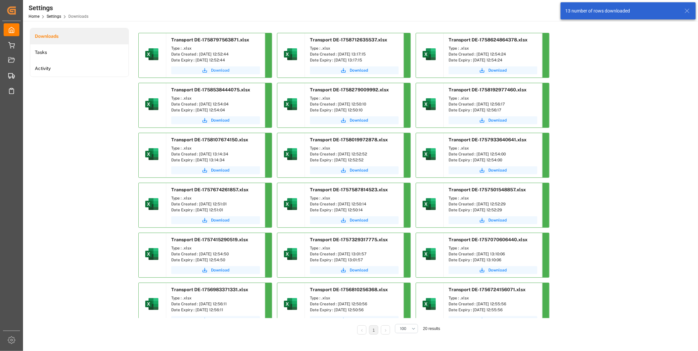
click at [222, 71] on span "Download" at bounding box center [220, 70] width 18 height 6
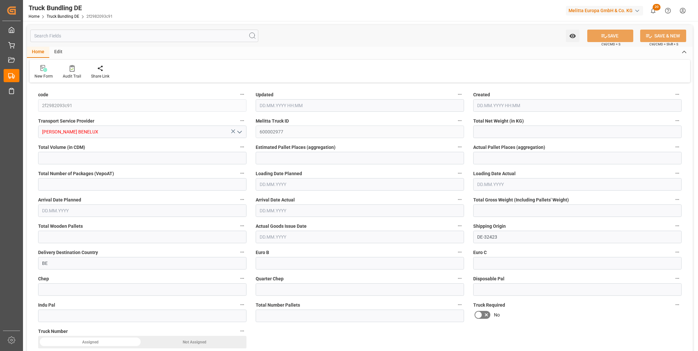
type input "4087.225"
type input "25332.37"
type input "19"
type input "0"
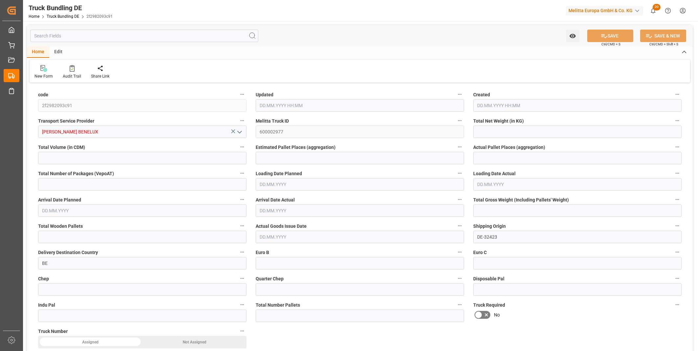
type input "5854"
type input "32"
type input "0"
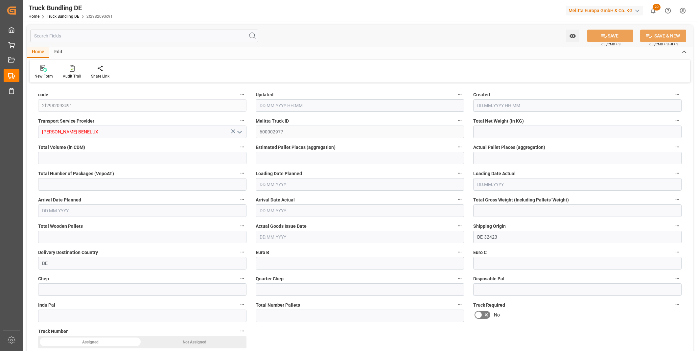
type input "0"
type input "63.494"
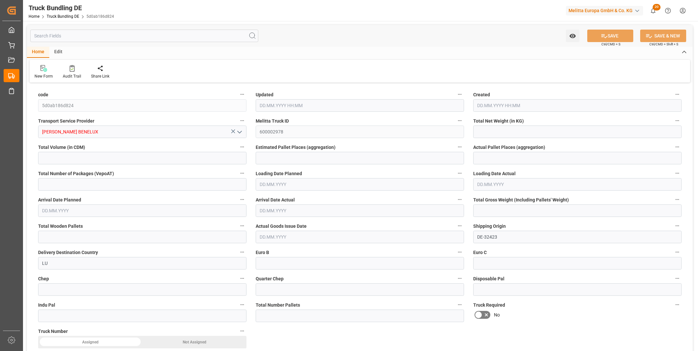
type input "769.182"
type input "2"
type input "0"
type input "134"
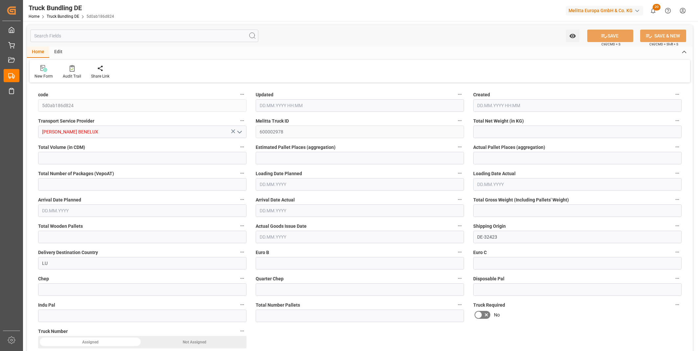
type input "2"
type input "0"
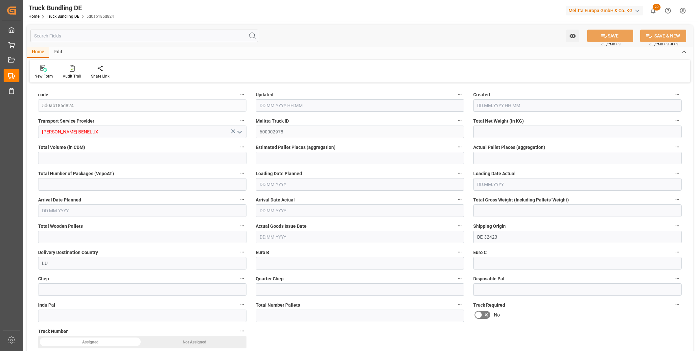
type input "0"
type input "25.09.2025 13:02"
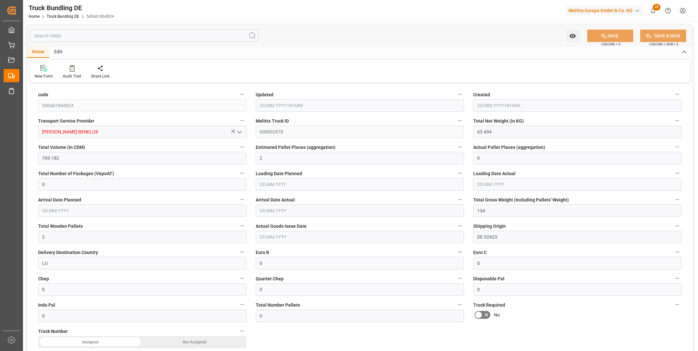
type input "26.09.2025"
type input "29.09.2025"
type input "25.09.2025"
type input "[DATE] 13:02"
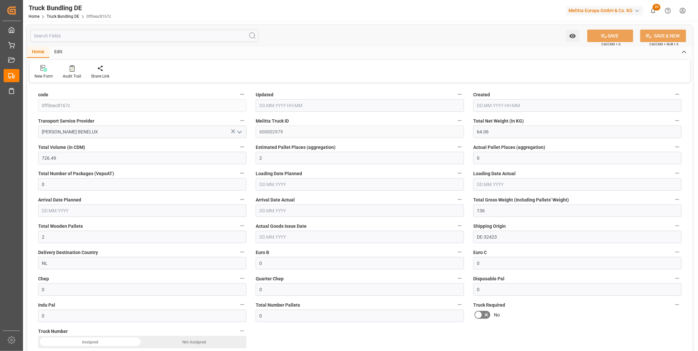
type input "[DATE]"
type input "1537.702"
type input "10295.795"
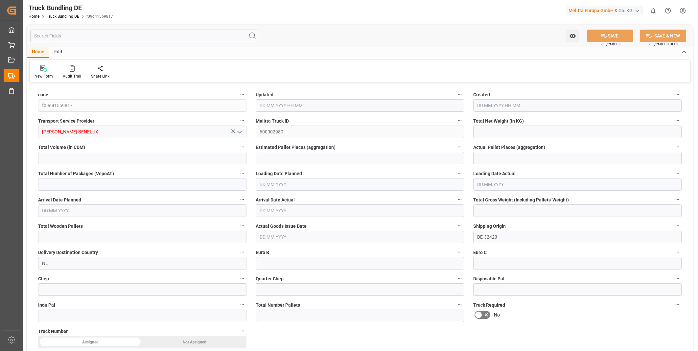
type input "7"
type input "0"
type input "2263.832"
type input "12"
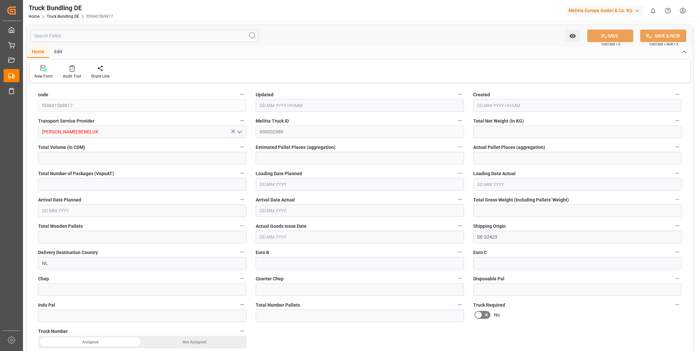
type input "0"
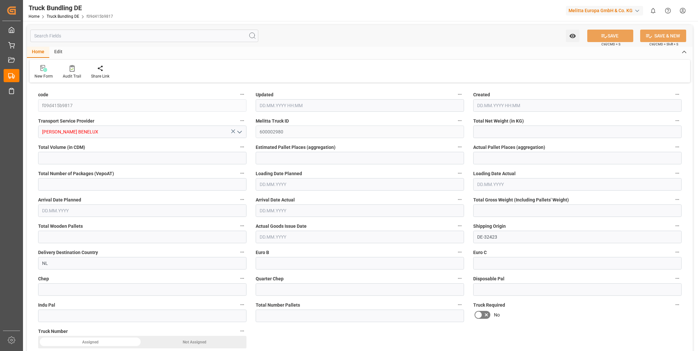
type input "0"
type input "25.09.2025 13:04"
type input "[DATE]"
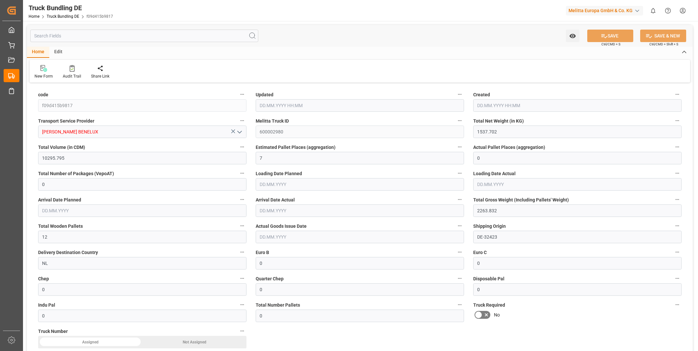
type input "[DATE]"
type input "343.392"
type input "8041.2"
type input "4"
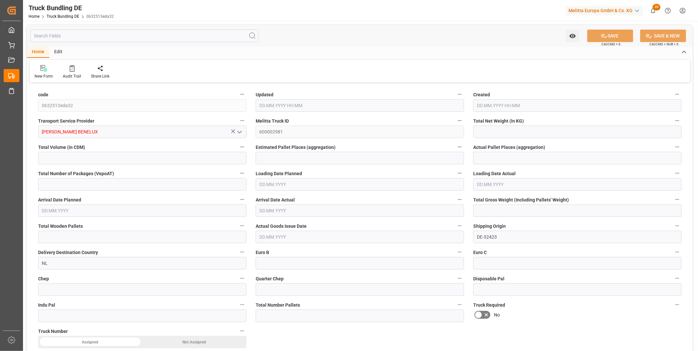
type input "0"
type input "725"
type input "5"
type input "0"
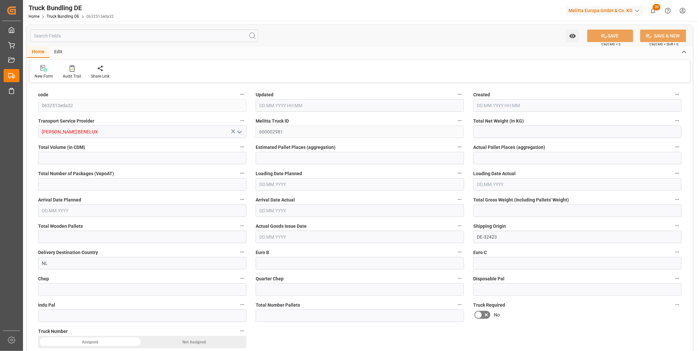
type input "0"
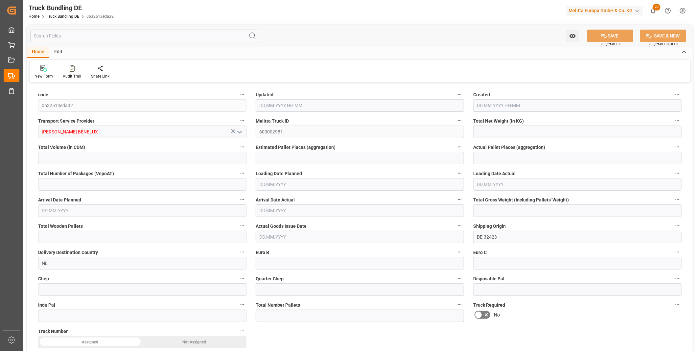
type input "0"
type input "25.09.2025 13:04"
type input "[DATE]"
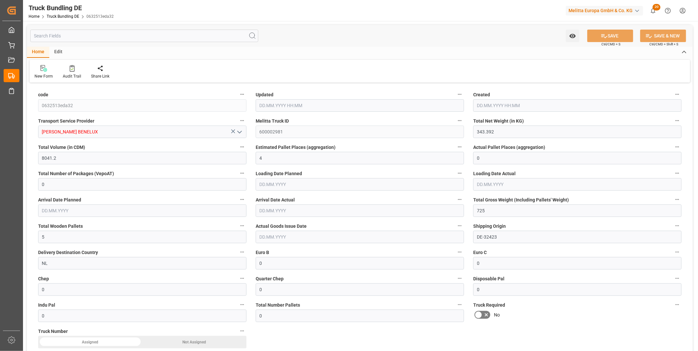
type input "[DATE]"
type input "3201.12"
type input "9302.4"
type input "10"
type input "0"
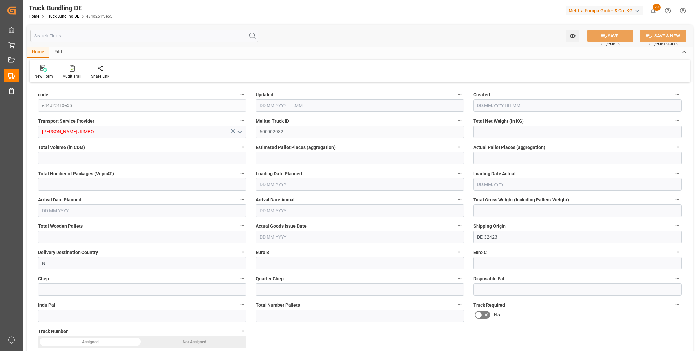
type input "0"
type input "3820"
type input "10"
type input "0"
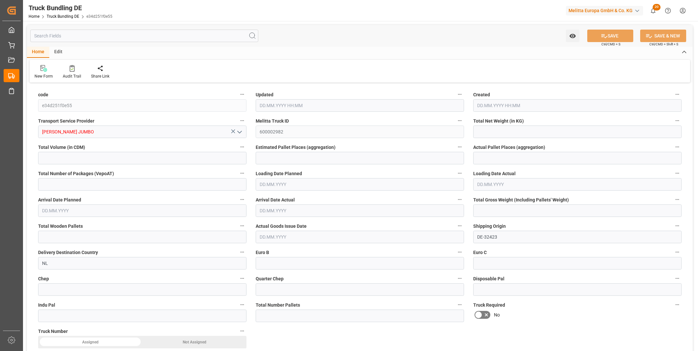
type input "0"
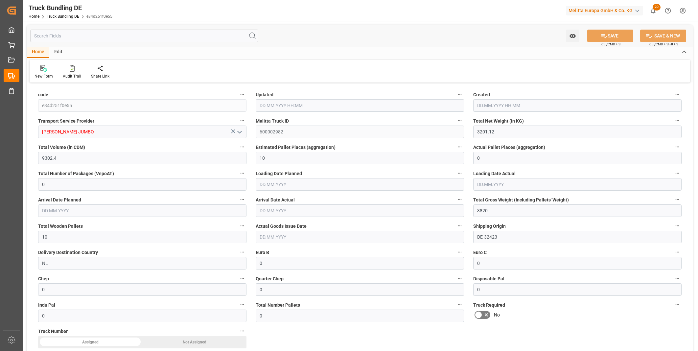
type input "[DATE] 13:05"
type input "[DATE]"
